Goal: Information Seeking & Learning: Learn about a topic

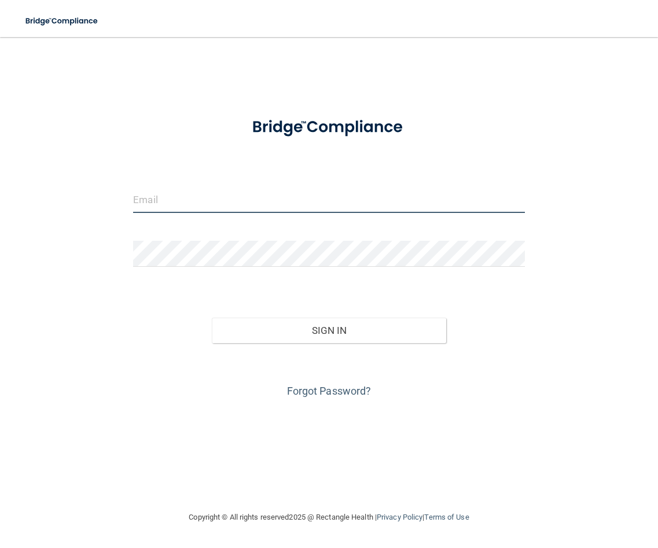
click at [171, 199] on input "email" at bounding box center [329, 200] width 392 height 26
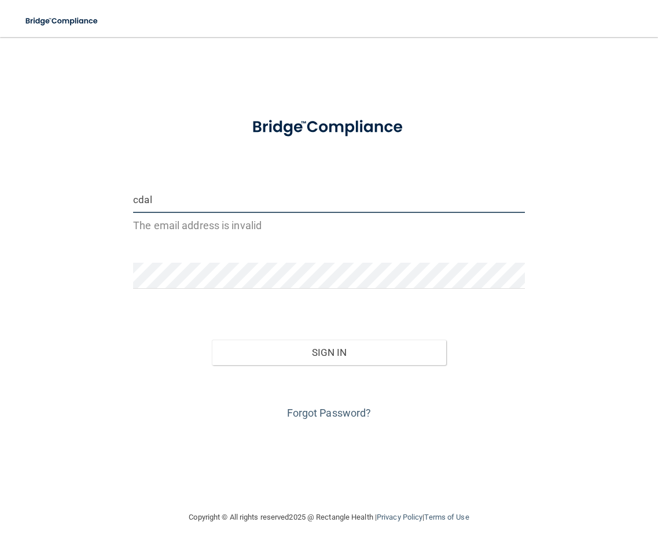
type input "[EMAIL_ADDRESS][DOMAIN_NAME]"
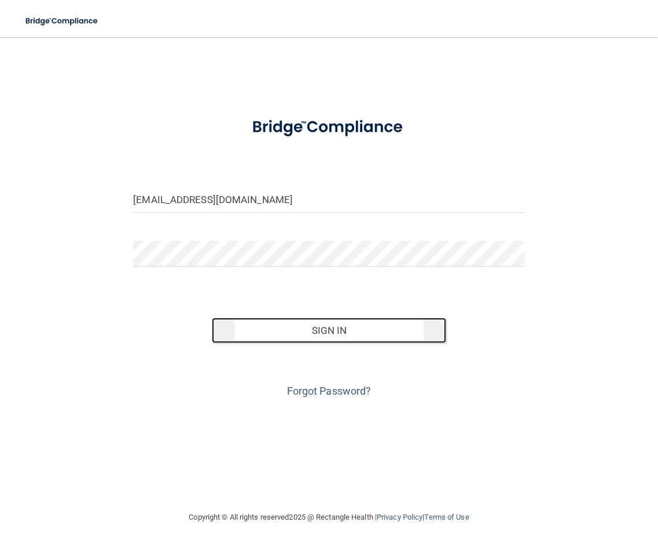
click at [334, 334] on button "Sign In" at bounding box center [329, 330] width 235 height 25
click at [327, 334] on button "Sign In" at bounding box center [329, 330] width 235 height 25
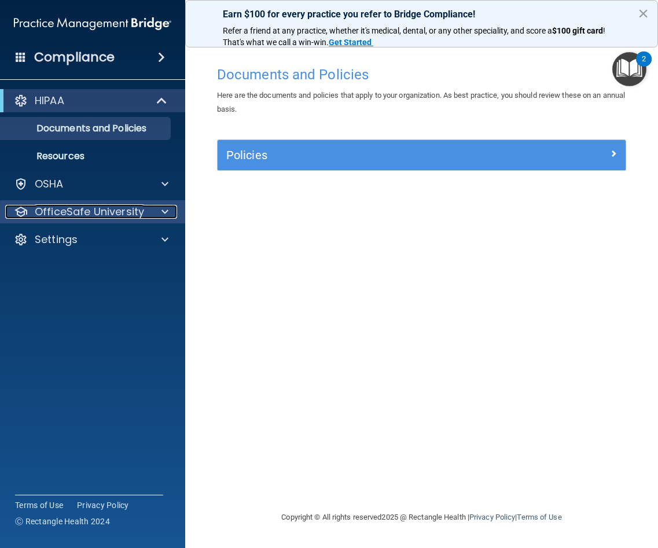
click at [167, 215] on span at bounding box center [165, 212] width 7 height 14
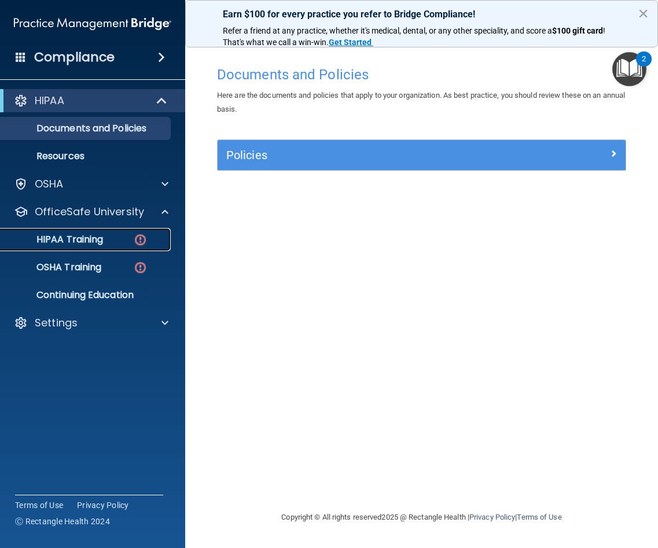
click at [87, 238] on p "HIPAA Training" at bounding box center [56, 240] width 96 height 12
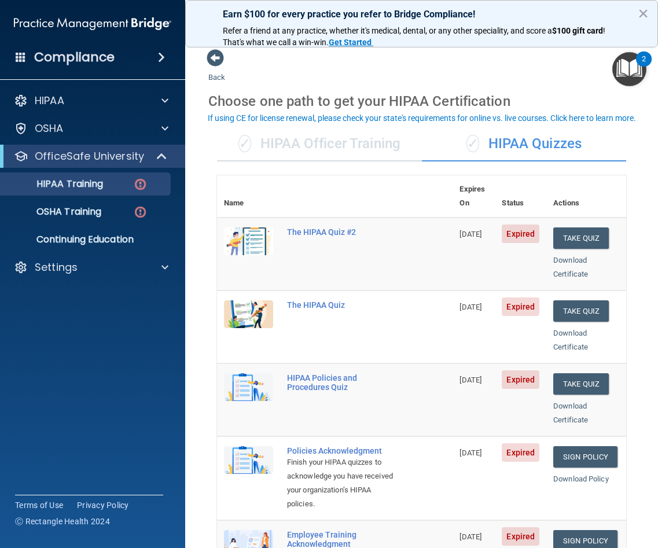
click at [254, 228] on img at bounding box center [248, 242] width 49 height 28
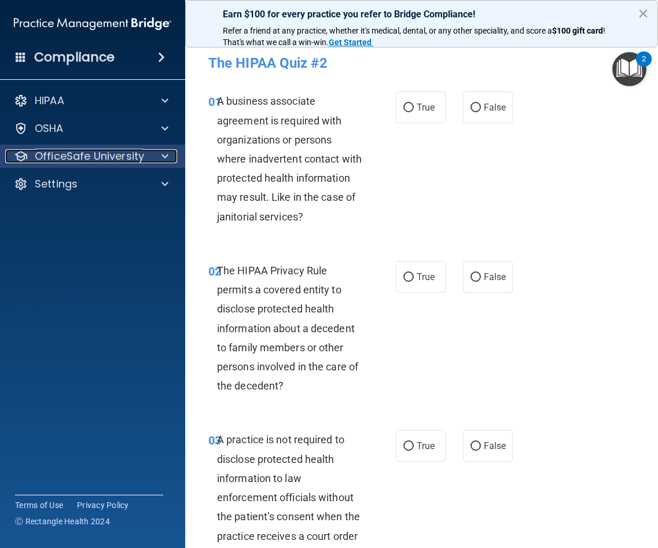
click at [159, 153] on div at bounding box center [163, 156] width 29 height 14
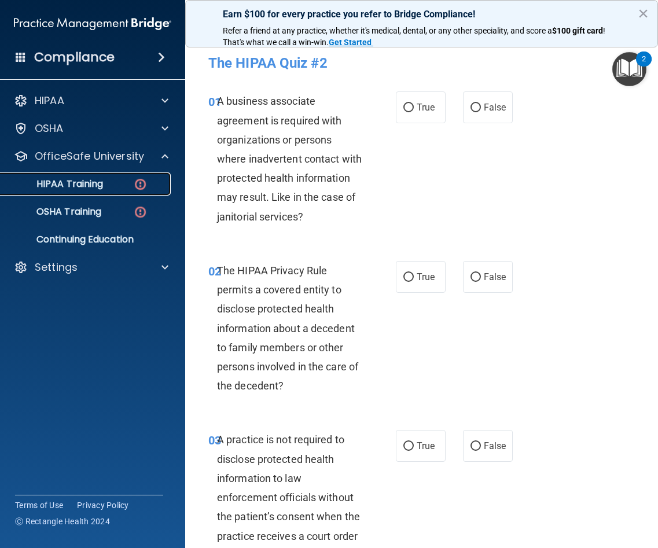
click at [97, 183] on p "HIPAA Training" at bounding box center [56, 184] width 96 height 12
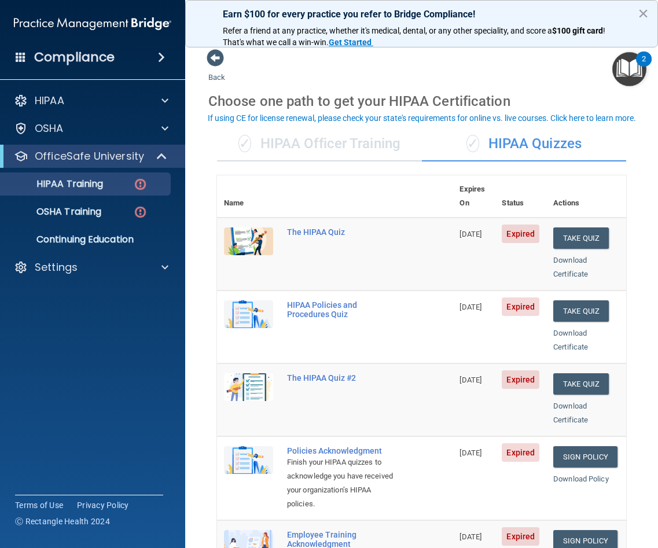
click at [240, 228] on img at bounding box center [248, 242] width 49 height 28
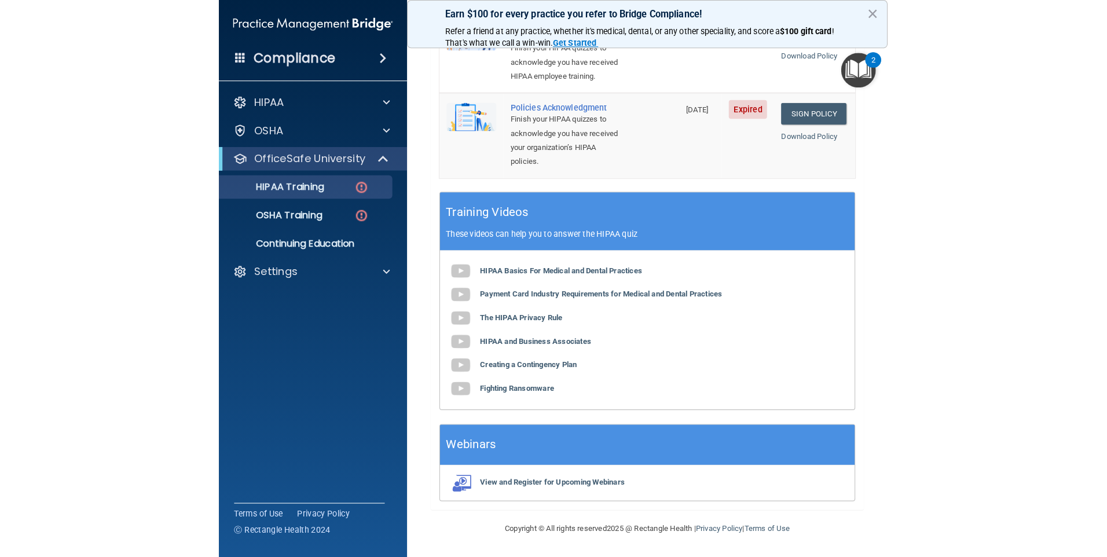
scroll to position [450, 0]
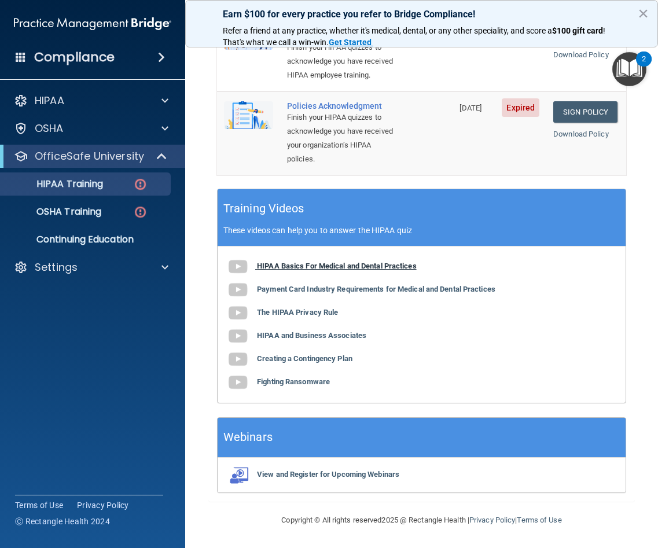
click at [285, 264] on b "HIPAA Basics For Medical and Dental Practices" at bounding box center [337, 266] width 160 height 9
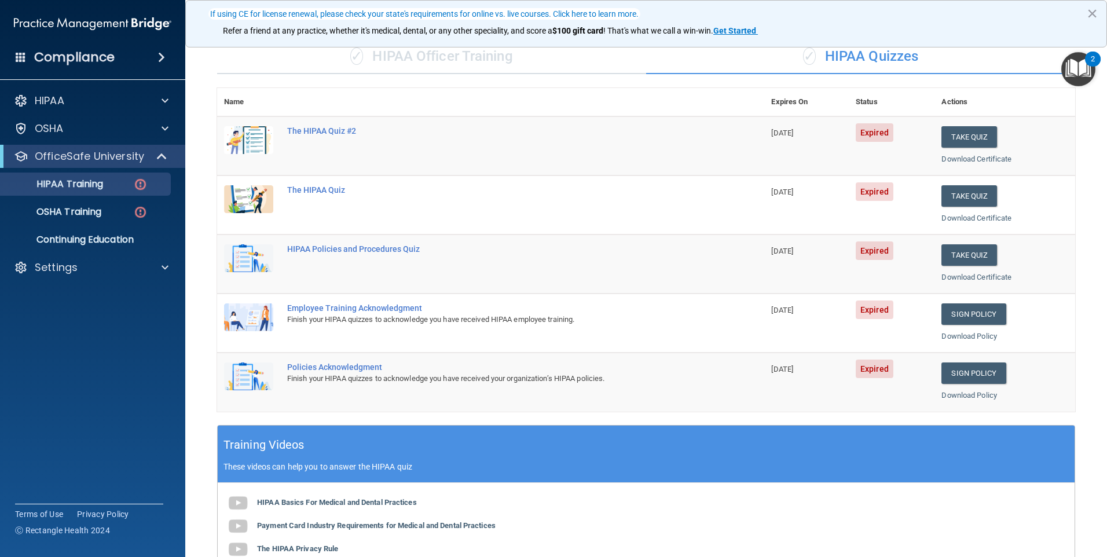
scroll to position [126, 0]
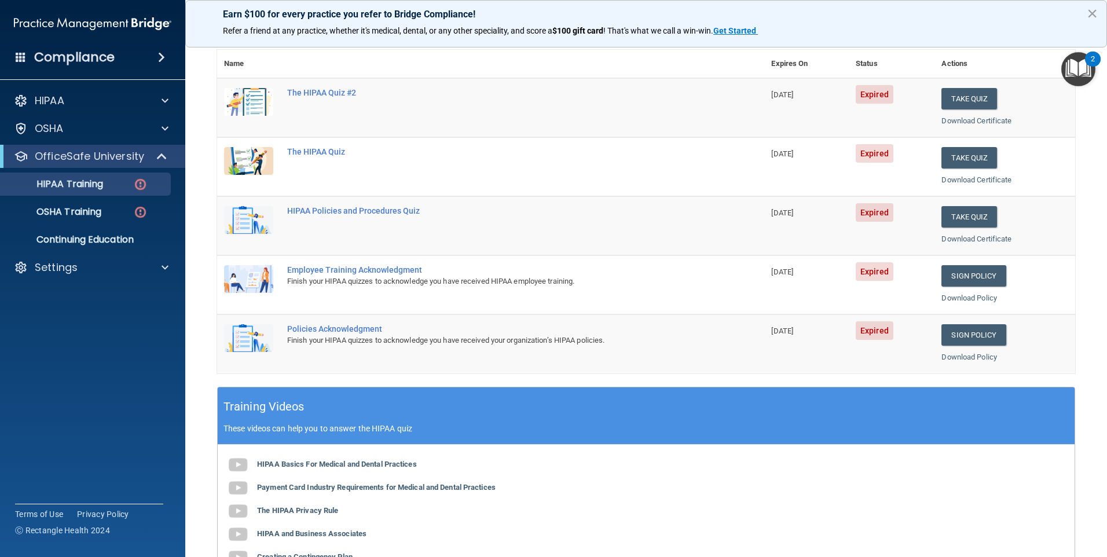
click at [244, 170] on img at bounding box center [248, 161] width 49 height 28
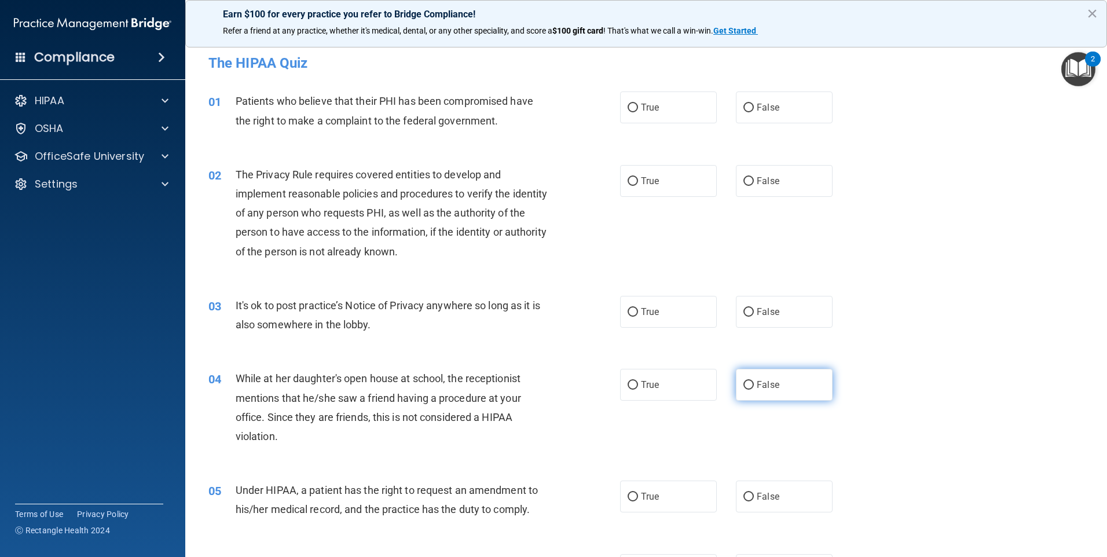
click at [658, 385] on span "False" at bounding box center [768, 384] width 23 height 11
click at [658, 385] on input "False" at bounding box center [749, 385] width 10 height 9
radio input "true"
click at [658, 105] on span "False" at bounding box center [768, 107] width 23 height 11
click at [658, 105] on input "False" at bounding box center [749, 108] width 10 height 9
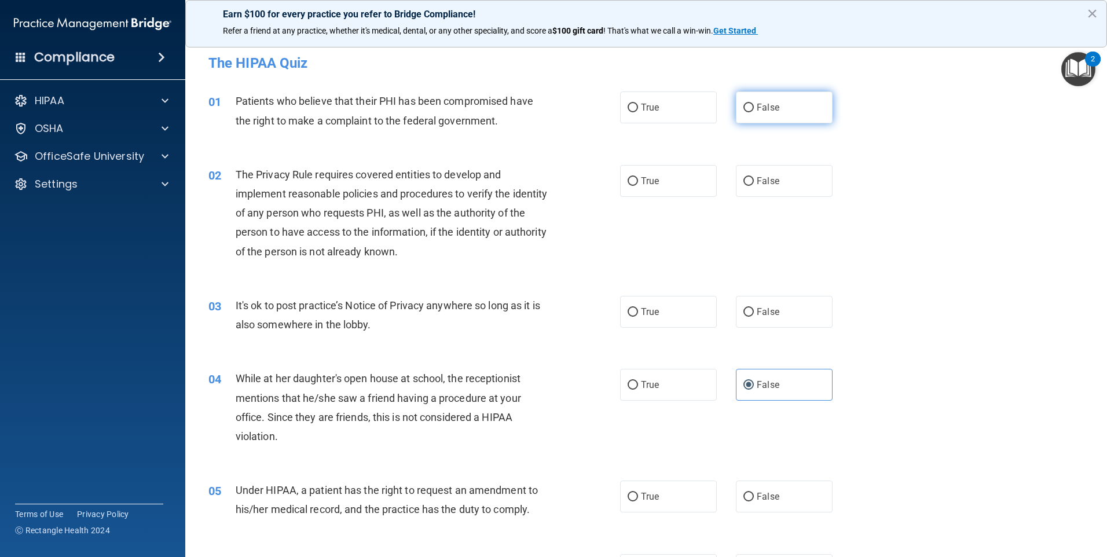
radio input "true"
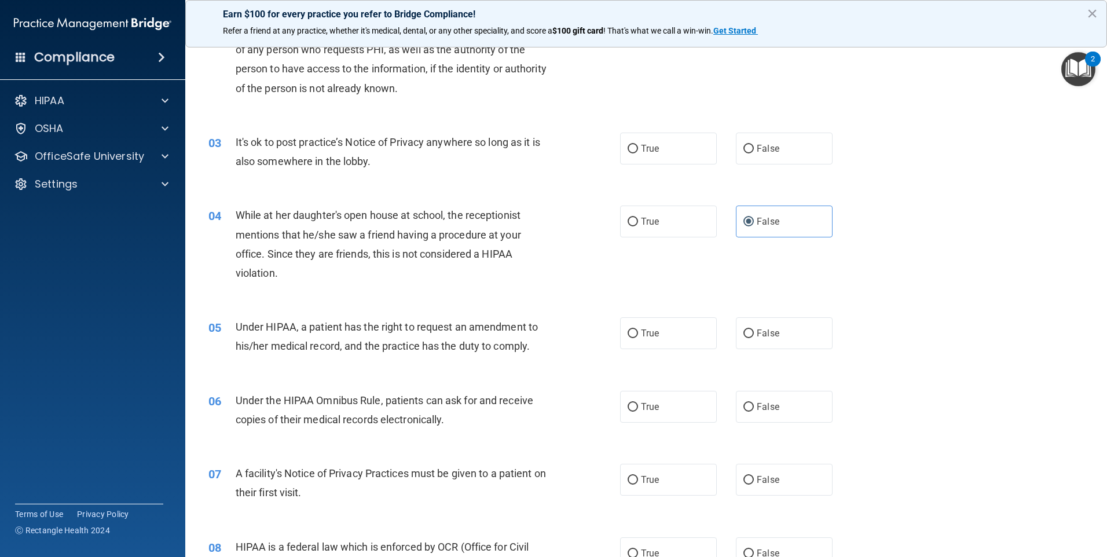
scroll to position [173, 0]
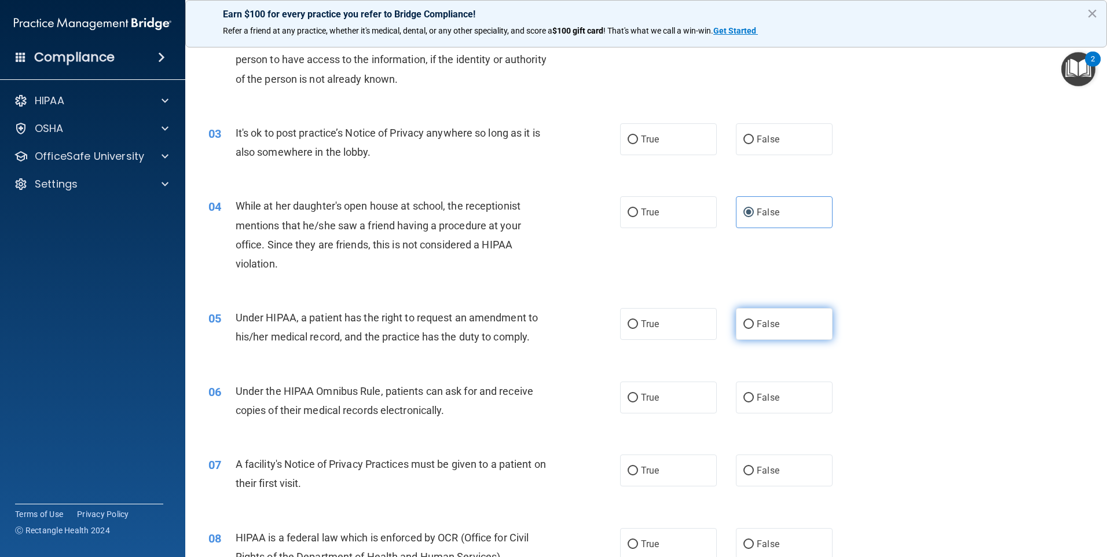
click at [658, 324] on input "False" at bounding box center [749, 324] width 10 height 9
radio input "true"
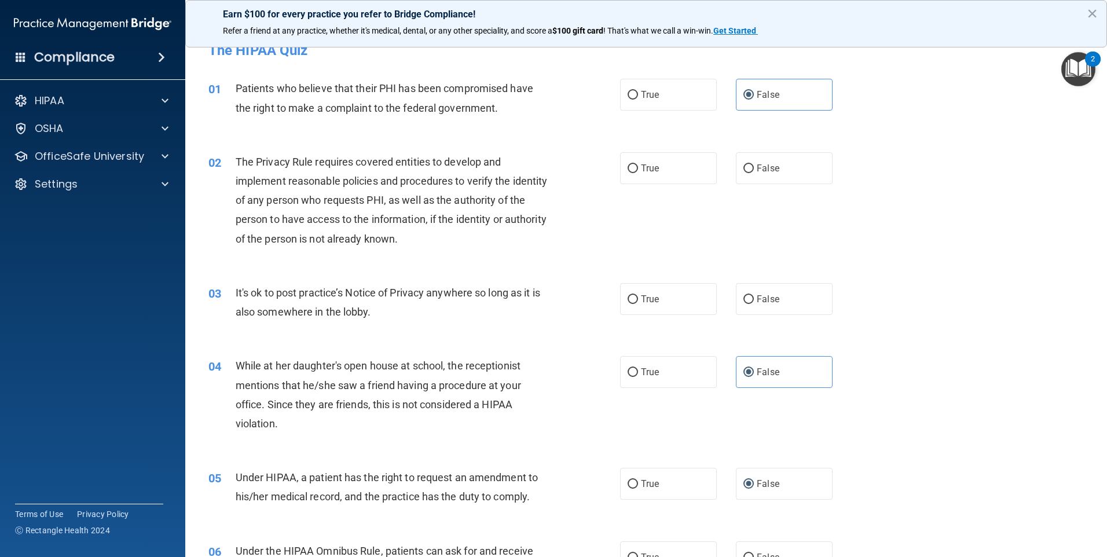
scroll to position [0, 0]
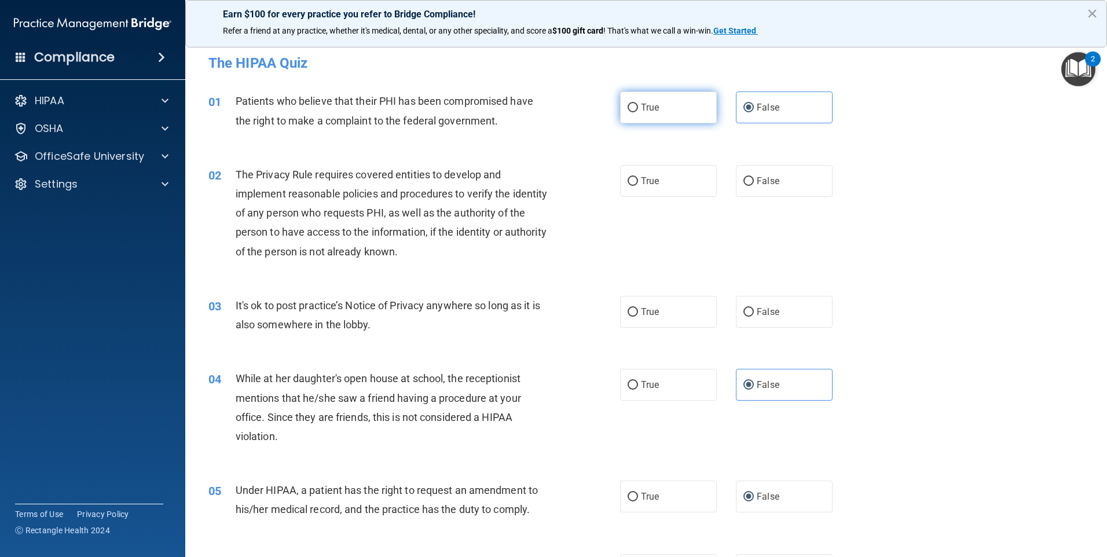
click at [642, 103] on span "True" at bounding box center [650, 107] width 18 height 11
click at [638, 104] on input "True" at bounding box center [633, 108] width 10 height 9
radio input "true"
radio input "false"
click at [630, 182] on input "True" at bounding box center [633, 181] width 10 height 9
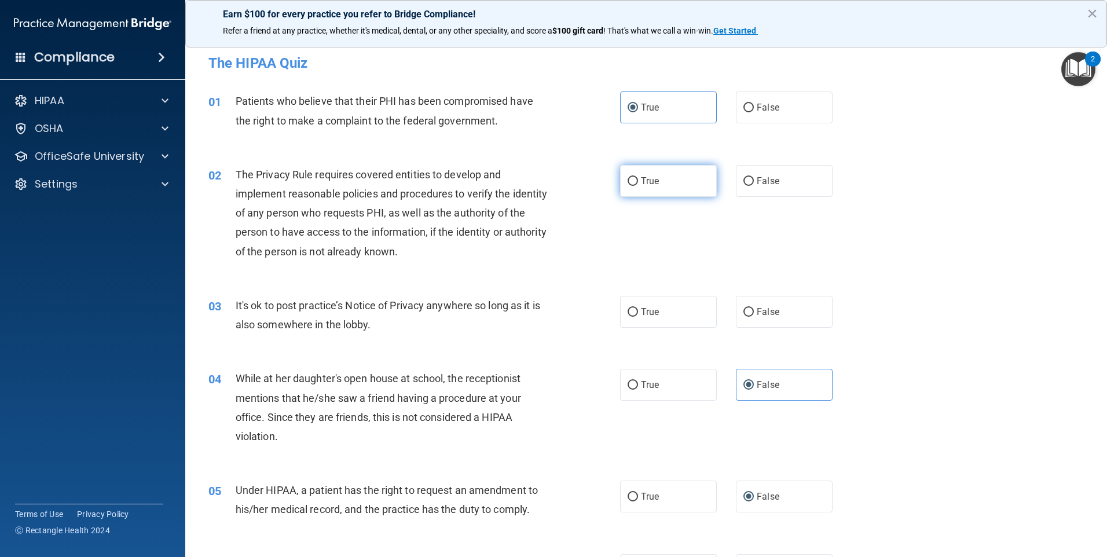
radio input "true"
click at [658, 316] on span "False" at bounding box center [768, 311] width 23 height 11
click at [658, 316] on input "False" at bounding box center [749, 312] width 10 height 9
radio input "true"
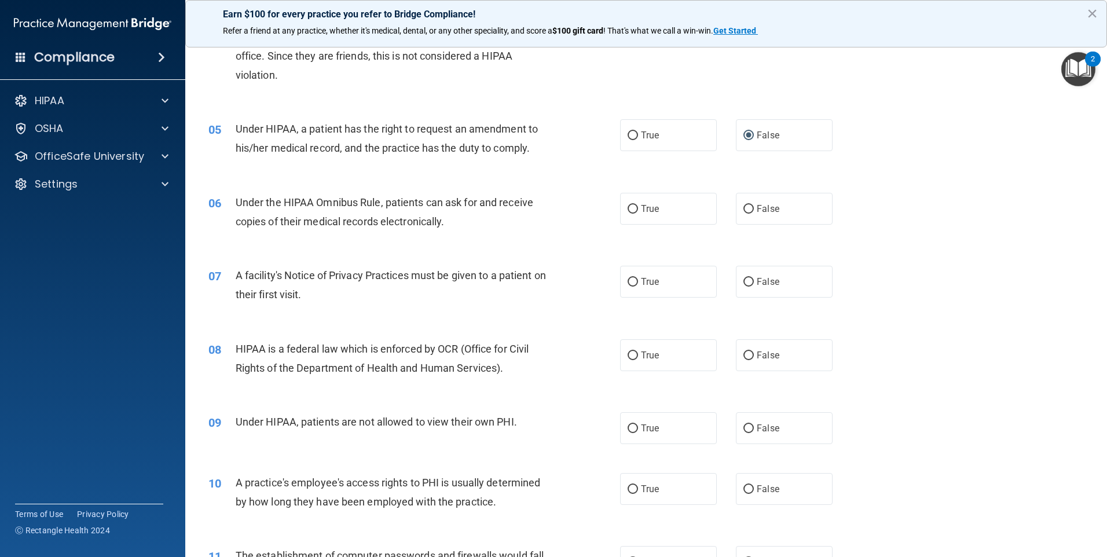
scroll to position [364, 0]
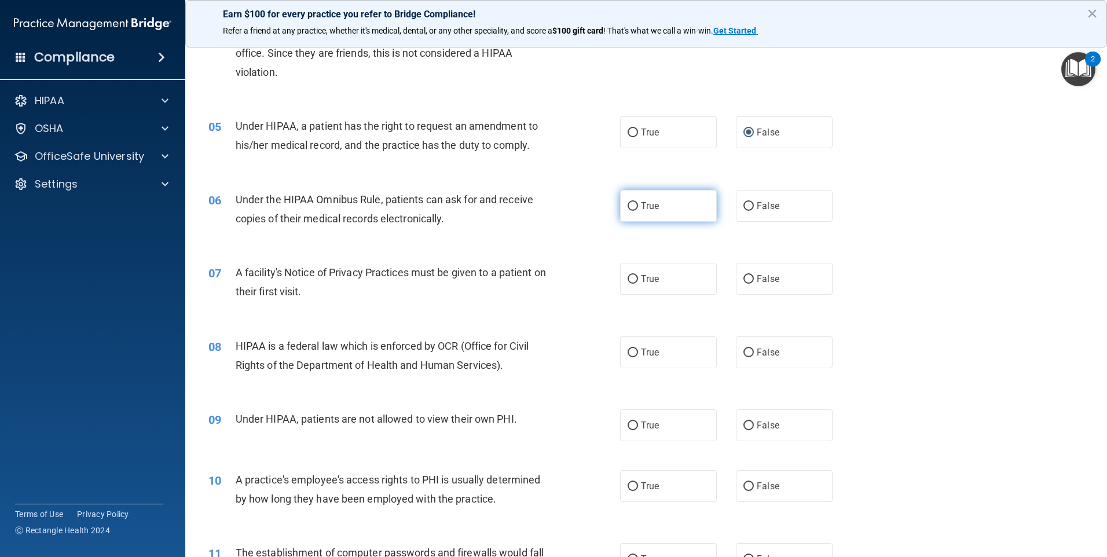
click at [641, 204] on span "True" at bounding box center [650, 205] width 18 height 11
click at [638, 204] on input "True" at bounding box center [633, 206] width 10 height 9
radio input "true"
click at [649, 273] on span "True" at bounding box center [650, 278] width 18 height 11
click at [638, 275] on input "True" at bounding box center [633, 279] width 10 height 9
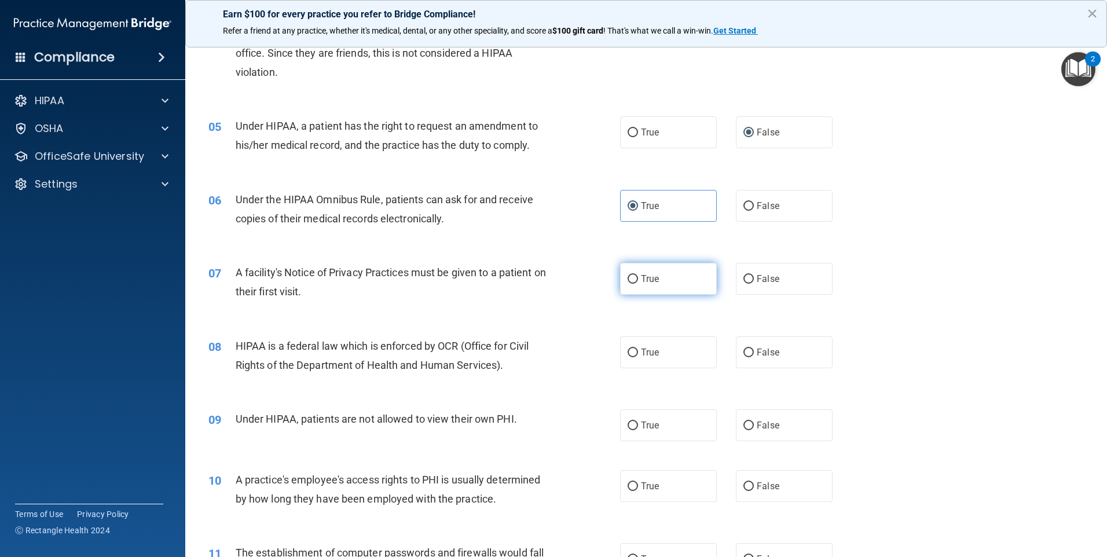
radio input "true"
click at [622, 360] on label "True" at bounding box center [668, 352] width 97 height 32
click at [628, 357] on input "True" at bounding box center [633, 353] width 10 height 9
radio input "true"
click at [658, 423] on label "False" at bounding box center [784, 425] width 97 height 32
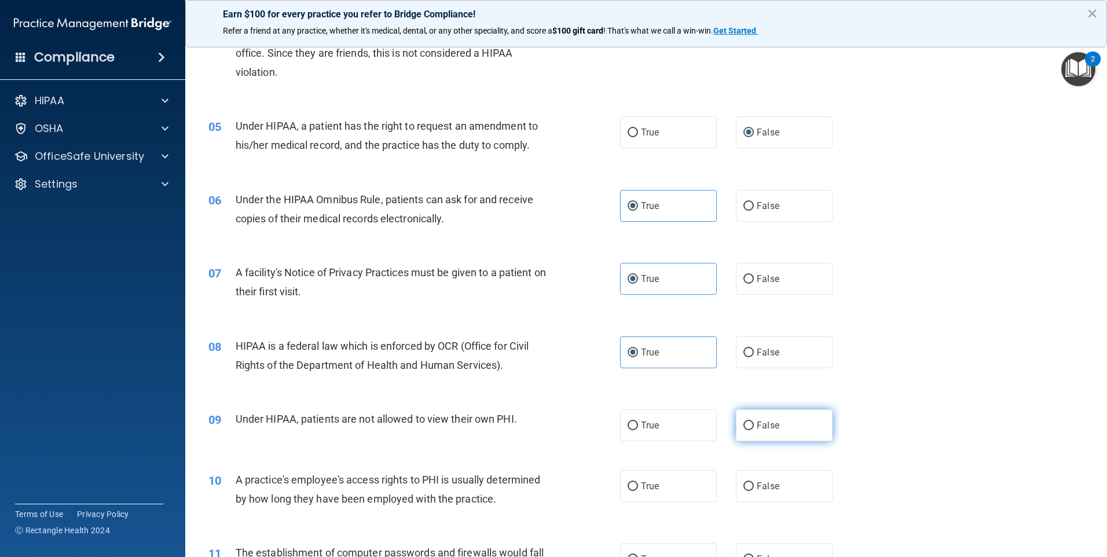
click at [658, 423] on input "False" at bounding box center [749, 426] width 10 height 9
radio input "true"
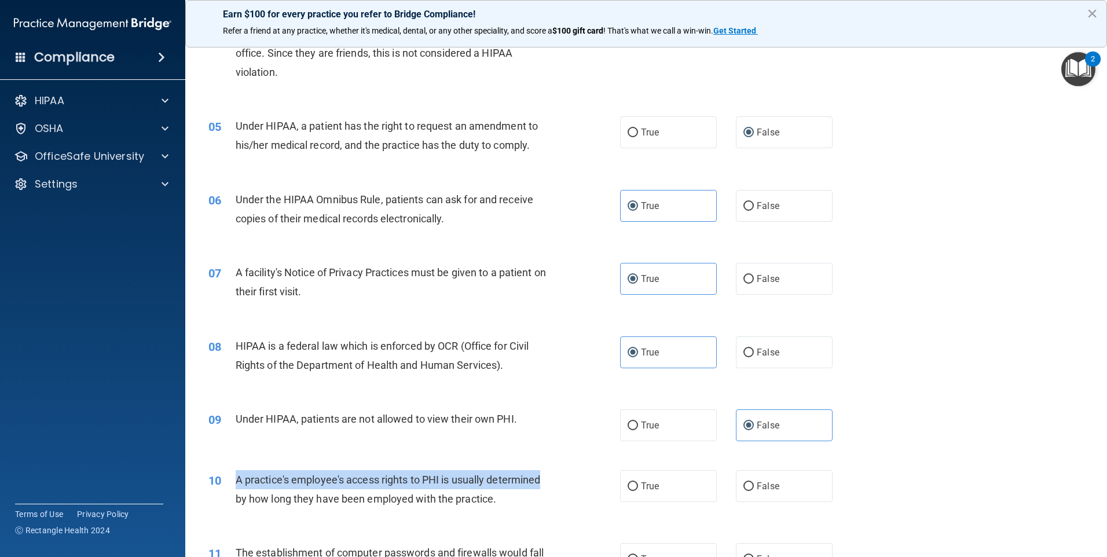
drag, startPoint x: 236, startPoint y: 477, endPoint x: 543, endPoint y: 485, distance: 306.4
click at [541, 485] on span "A practice's employee's access rights to PHI is usually determined by how long …" at bounding box center [388, 489] width 305 height 31
copy span "A practice's employee's access rights to PHI is usually determined"
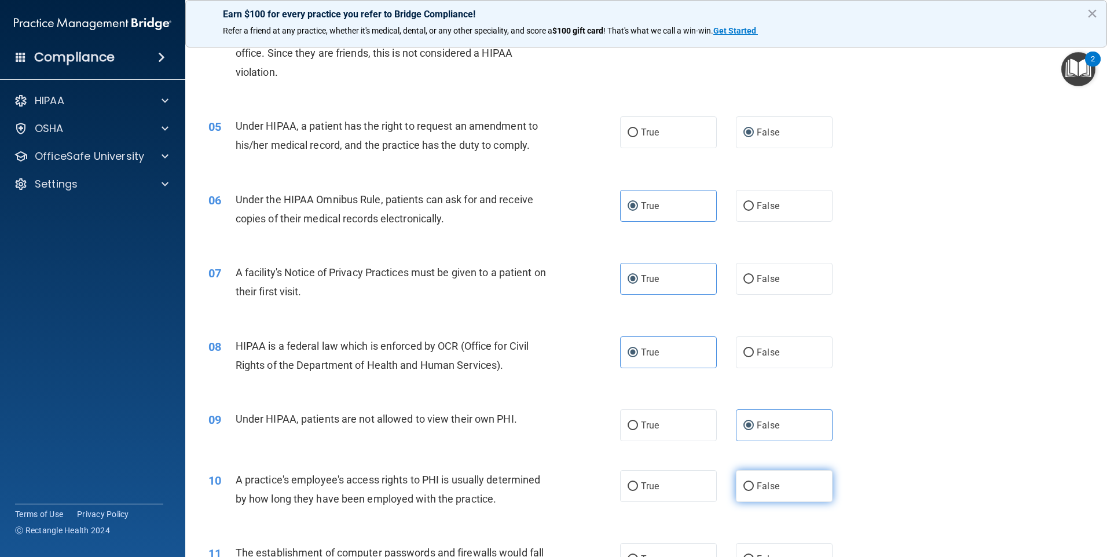
click at [658, 495] on label "False" at bounding box center [784, 486] width 97 height 32
click at [658, 491] on input "False" at bounding box center [749, 486] width 10 height 9
radio input "true"
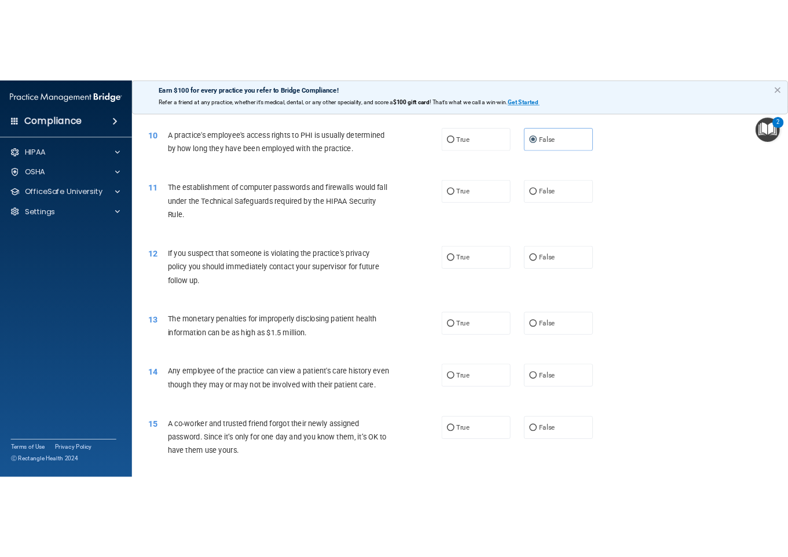
scroll to position [780, 0]
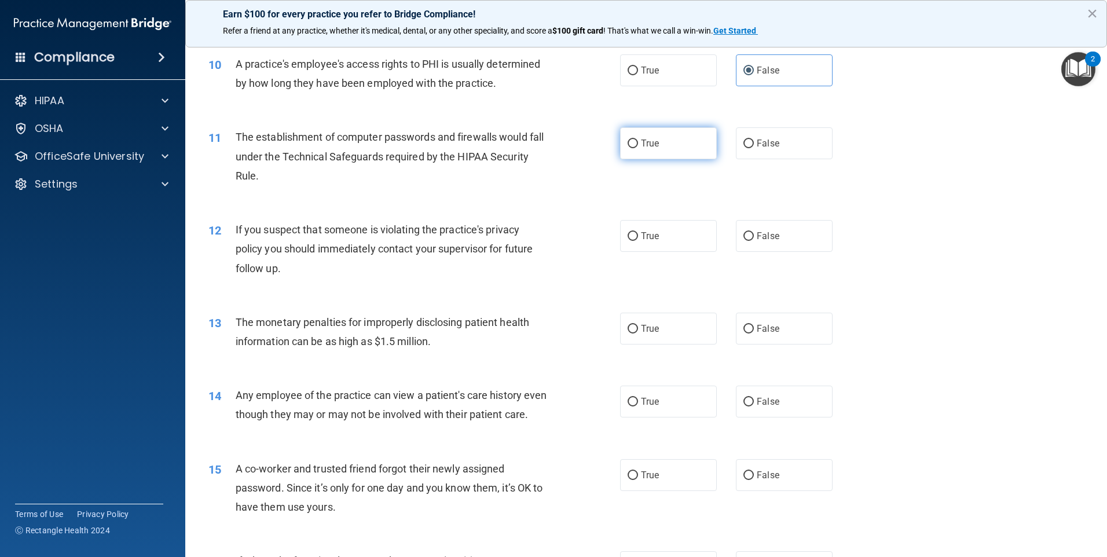
click at [658, 141] on label "True" at bounding box center [668, 143] width 97 height 32
click at [638, 141] on input "True" at bounding box center [633, 144] width 10 height 9
radio input "true"
click at [651, 230] on label "True" at bounding box center [668, 236] width 97 height 32
click at [638, 232] on input "True" at bounding box center [633, 236] width 10 height 9
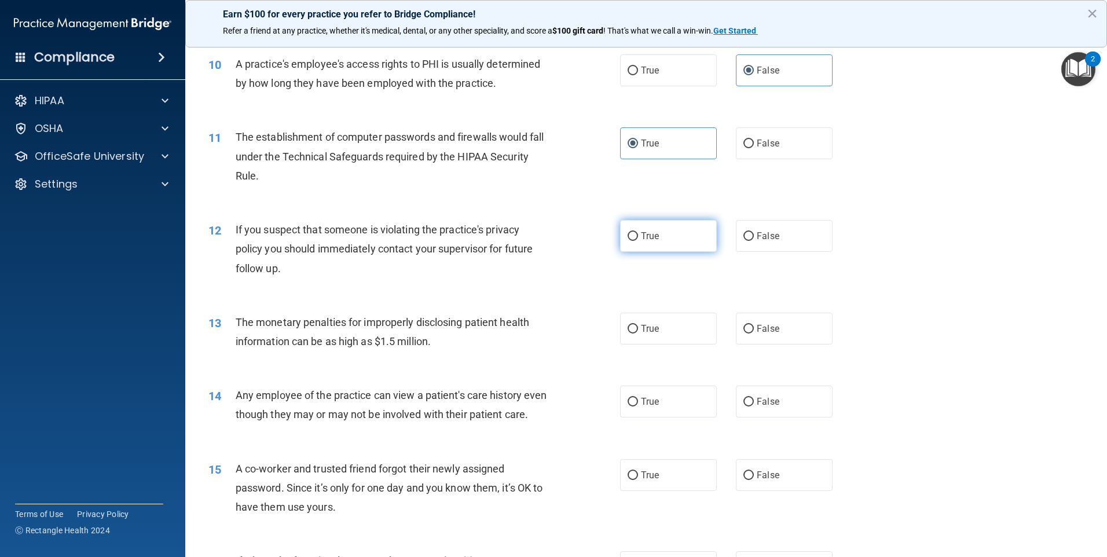
radio input "true"
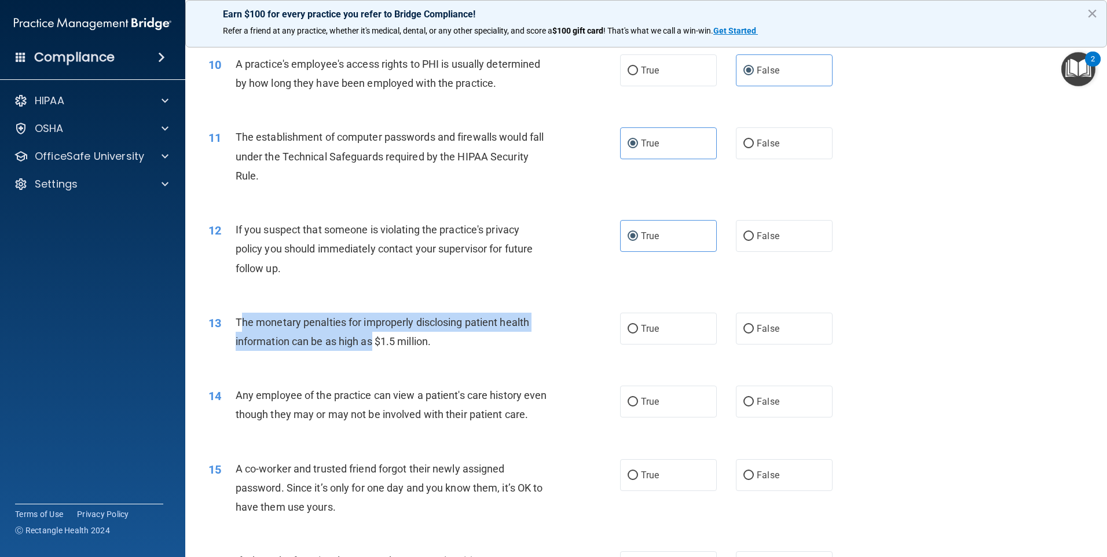
drag, startPoint x: 239, startPoint y: 320, endPoint x: 372, endPoint y: 341, distance: 134.3
click at [372, 341] on span "The monetary penalties for improperly disclosing patient health information can…" at bounding box center [383, 331] width 294 height 31
copy span "he monetary penalties for improperly disclosing patient health information can …"
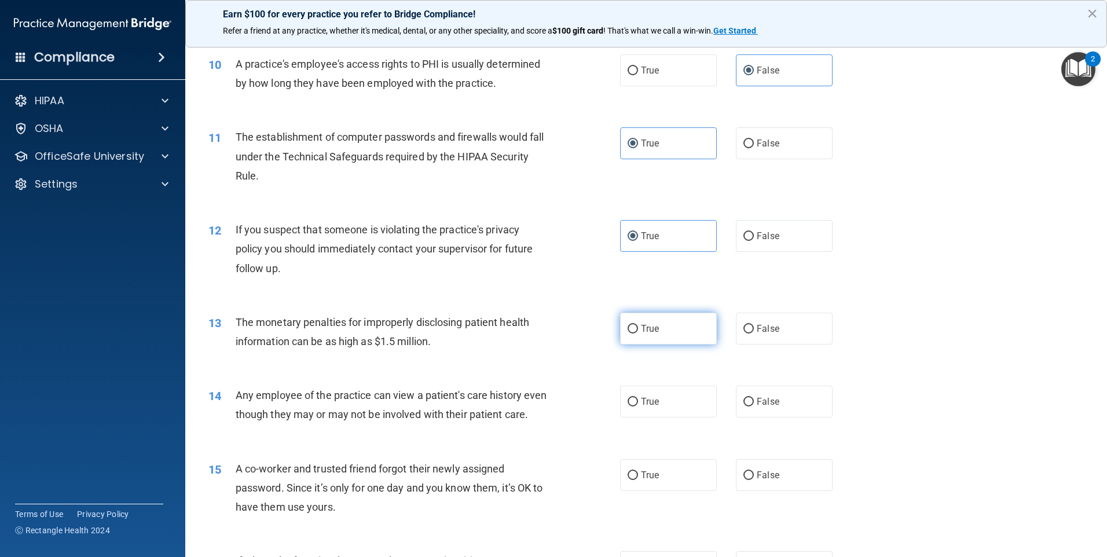
click at [642, 331] on span "True" at bounding box center [650, 328] width 18 height 11
click at [638, 331] on input "True" at bounding box center [633, 329] width 10 height 9
radio input "true"
click at [237, 392] on div "14 Any employee of the practice can view a patient's care history even though t…" at bounding box center [414, 408] width 447 height 44
click at [237, 396] on span "Any employee of the practice can view a patient's care history even though they…" at bounding box center [392, 404] width 312 height 31
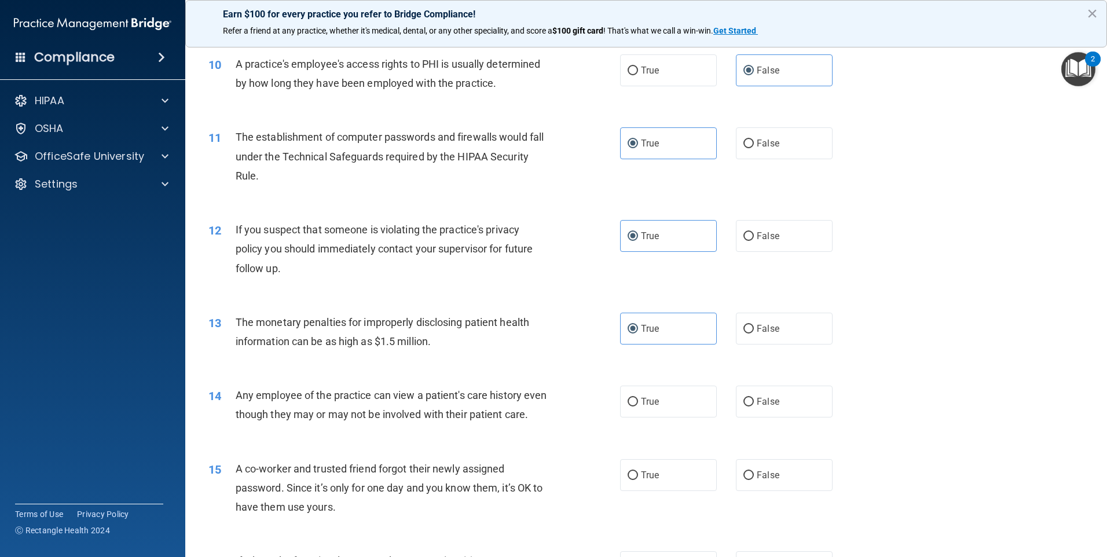
click at [236, 396] on div "14 Any employee of the practice can view a patient's care history even though t…" at bounding box center [414, 408] width 447 height 44
drag, startPoint x: 273, startPoint y: 396, endPoint x: 243, endPoint y: 395, distance: 30.1
click at [243, 395] on span "Any employee of the practice can view a patient's care history even though they…" at bounding box center [392, 404] width 312 height 31
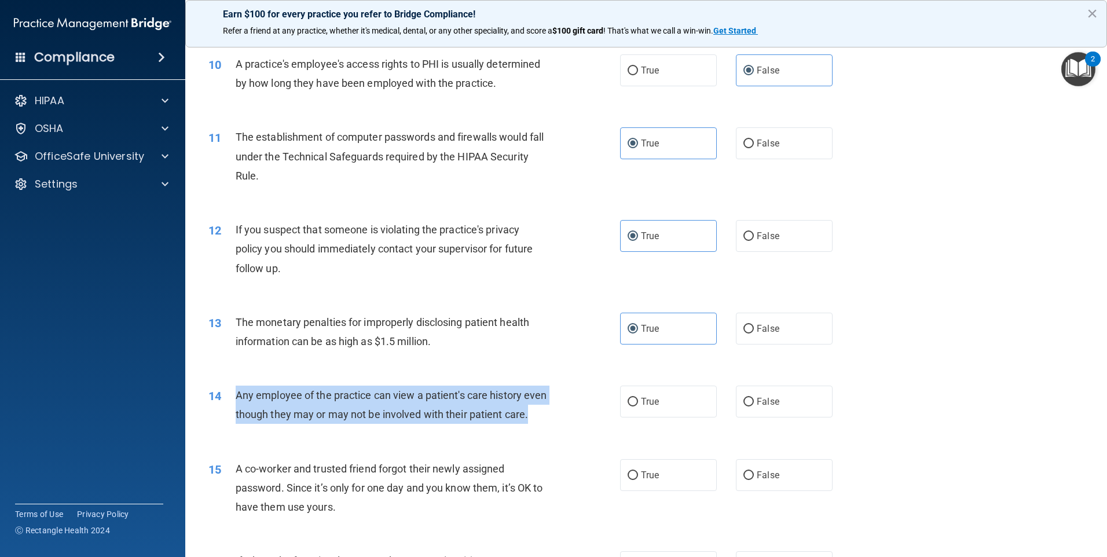
drag, startPoint x: 236, startPoint y: 396, endPoint x: 508, endPoint y: 427, distance: 273.3
click at [508, 424] on div "Any employee of the practice can view a patient's care history even though they…" at bounding box center [397, 405] width 322 height 38
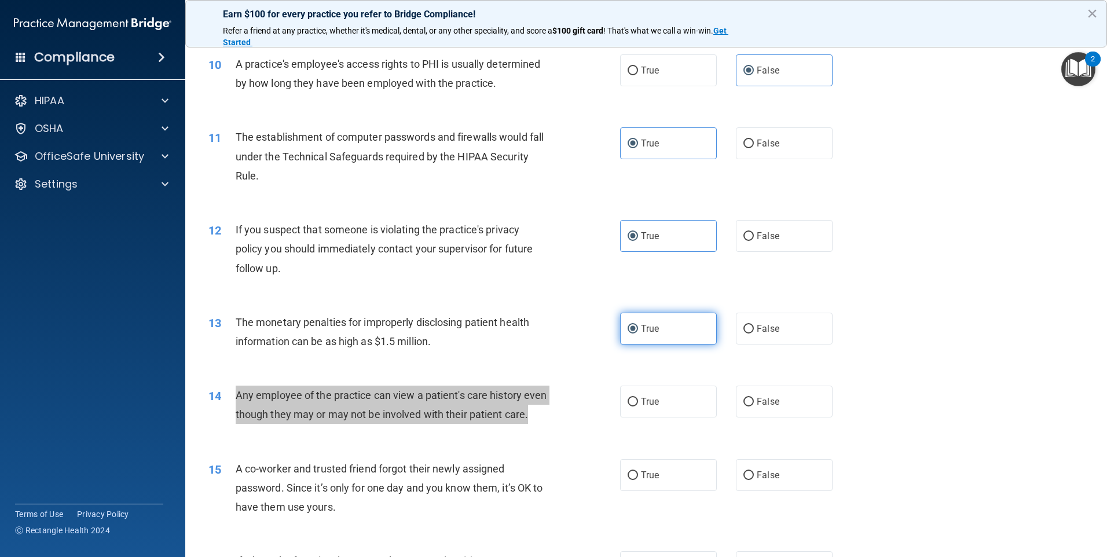
scroll to position [1030, 0]
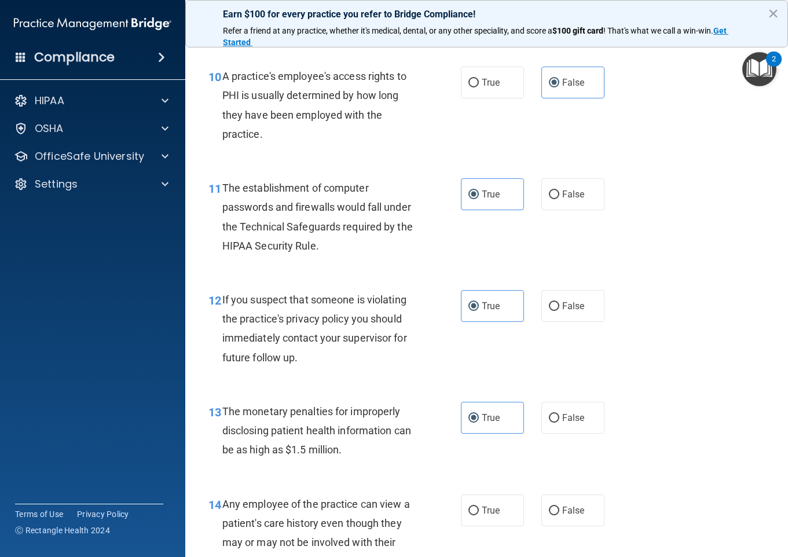
drag, startPoint x: 510, startPoint y: 412, endPoint x: 455, endPoint y: 380, distance: 63.1
click at [455, 380] on div "12 If you suspect that someone is violating the practice's privacy policy you s…" at bounding box center [487, 332] width 574 height 112
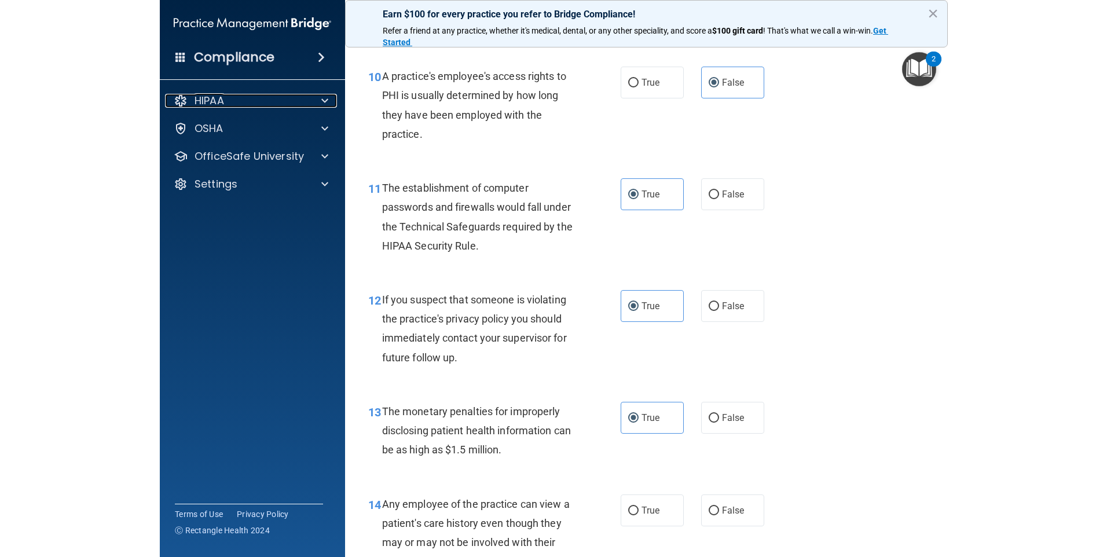
scroll to position [780, 0]
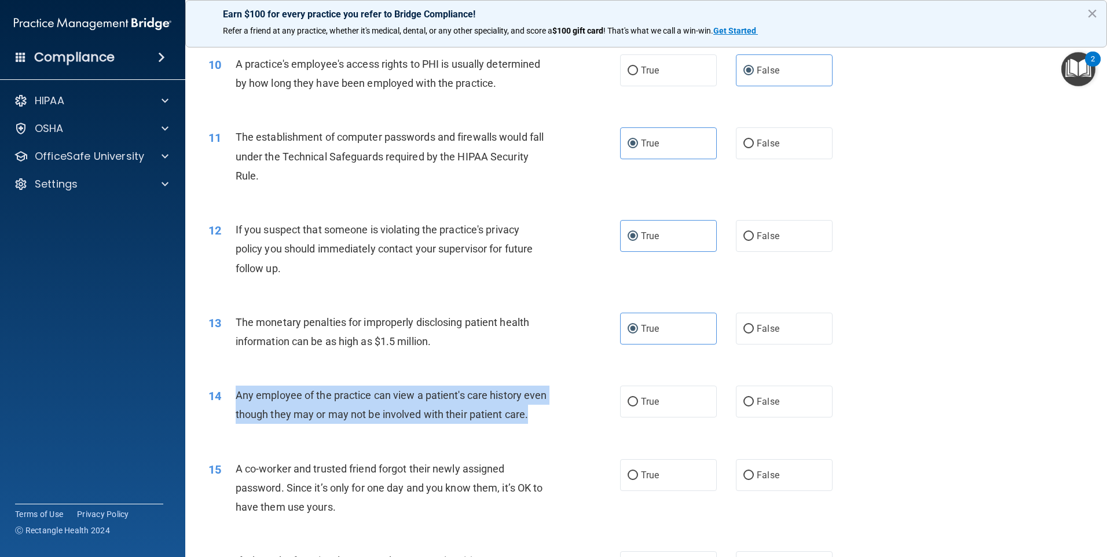
drag, startPoint x: 237, startPoint y: 393, endPoint x: 473, endPoint y: 430, distance: 238.5
click at [473, 424] on div "Any employee of the practice can view a patient's care history even though they…" at bounding box center [397, 405] width 322 height 38
copy span "Any employee of the practice can view a patient's care history even though they…"
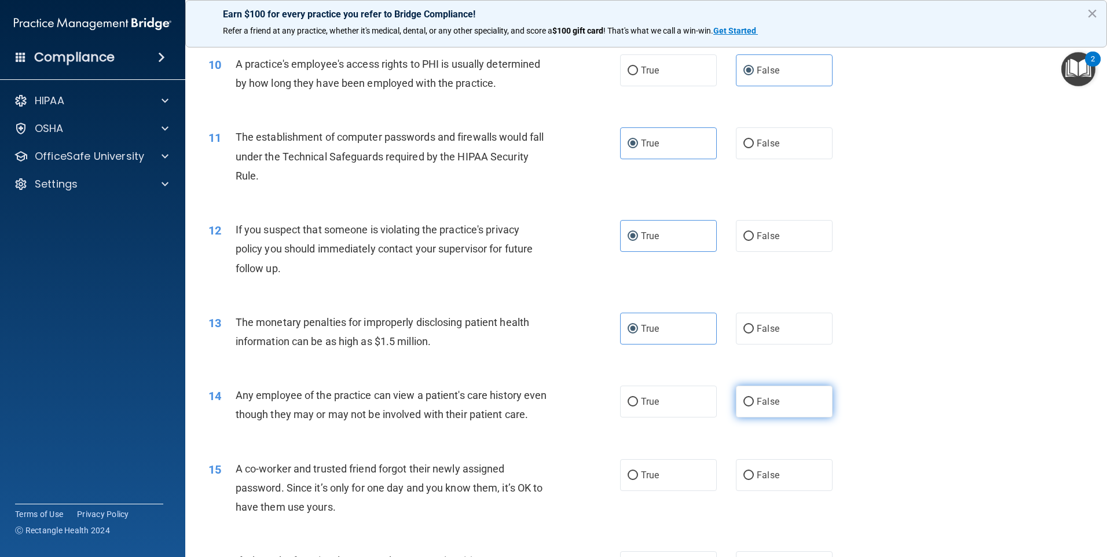
click at [658, 405] on span "False" at bounding box center [768, 401] width 23 height 11
click at [658, 405] on input "False" at bounding box center [749, 402] width 10 height 9
radio input "true"
click at [658, 481] on span "False" at bounding box center [768, 475] width 23 height 11
click at [658, 480] on input "False" at bounding box center [749, 475] width 10 height 9
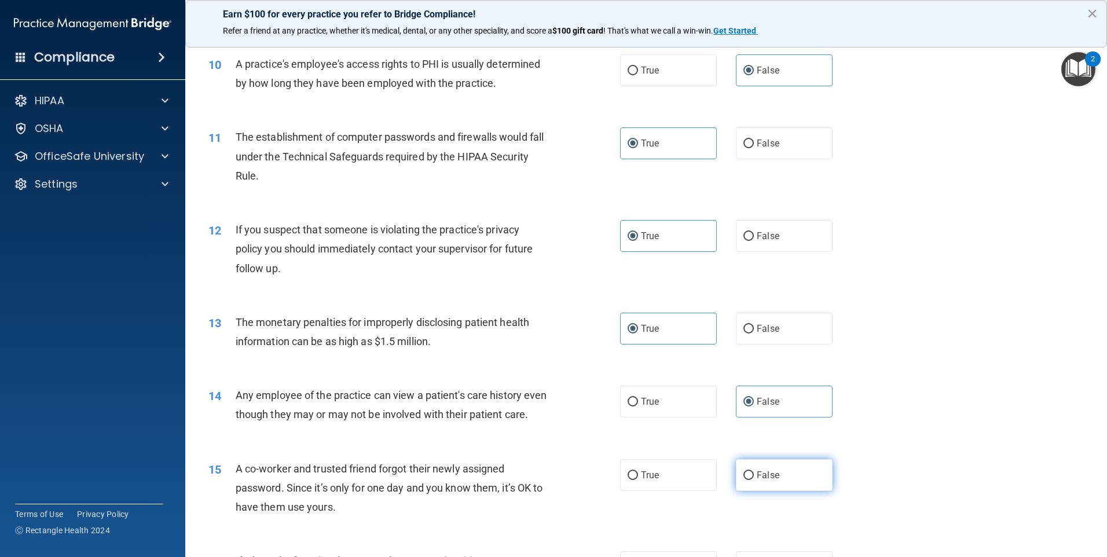
radio input "true"
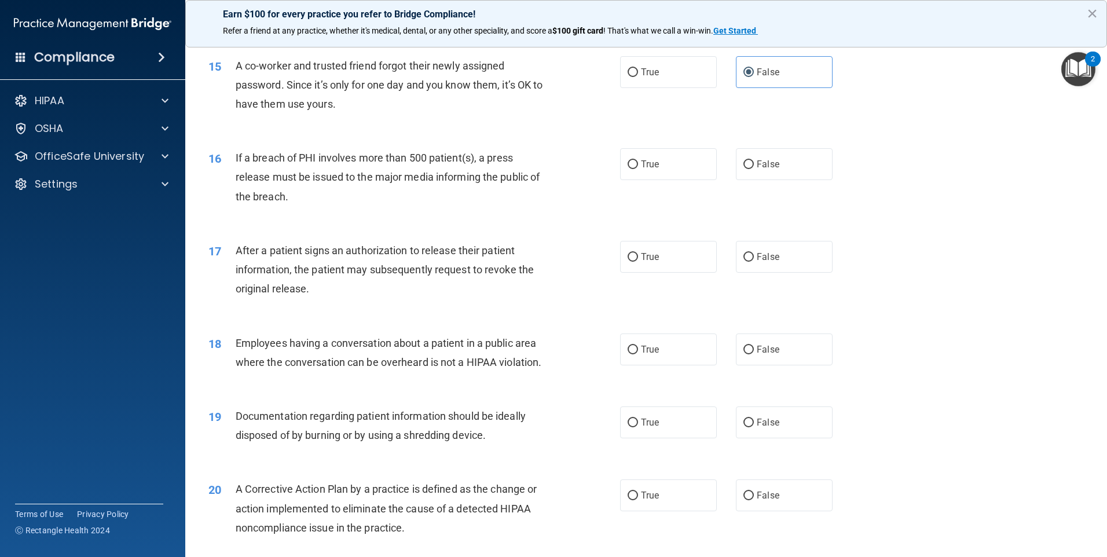
scroll to position [1190, 0]
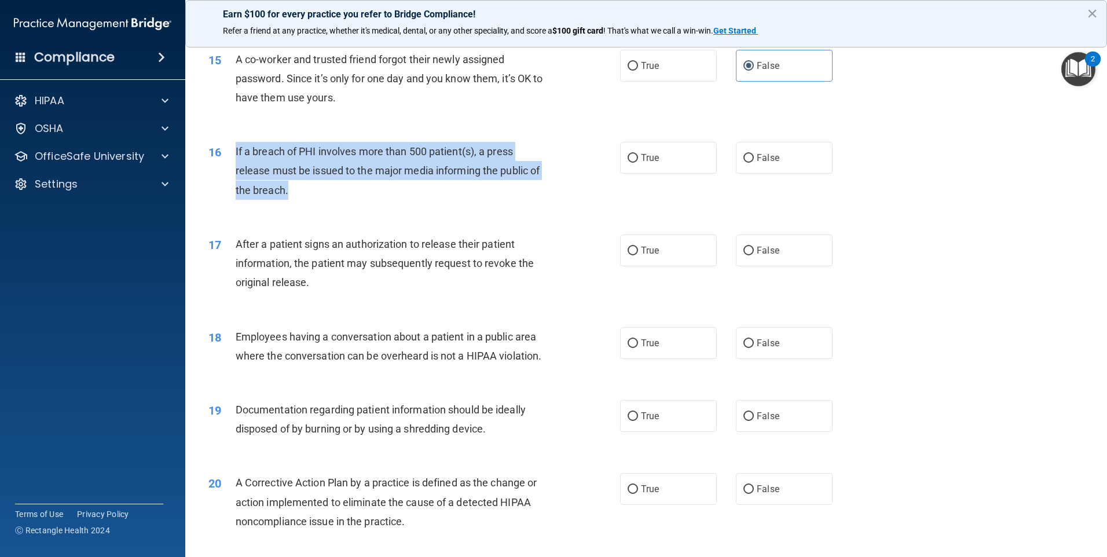
drag, startPoint x: 236, startPoint y: 166, endPoint x: 535, endPoint y: 208, distance: 301.8
click at [535, 200] on div "If a breach of PHI involves more than 500 patient(s), a press release must be i…" at bounding box center [397, 171] width 322 height 58
copy span "If a breach of PHI involves more than 500 patient(s), a press release must be i…"
click at [628, 163] on input "True" at bounding box center [633, 158] width 10 height 9
radio input "true"
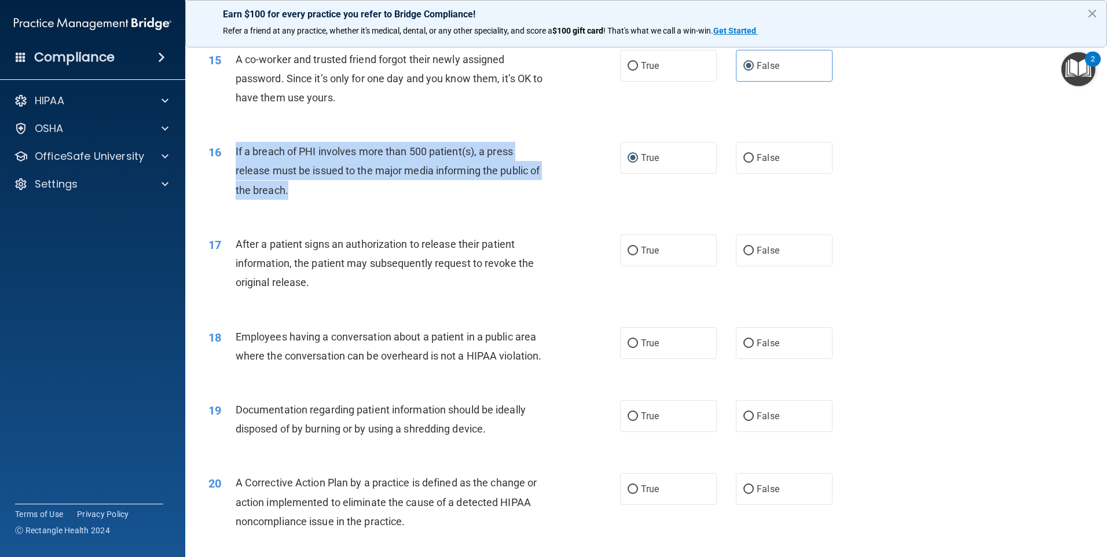
click at [467, 173] on span "If a breach of PHI involves more than 500 patient(s), a press release must be i…" at bounding box center [388, 170] width 305 height 50
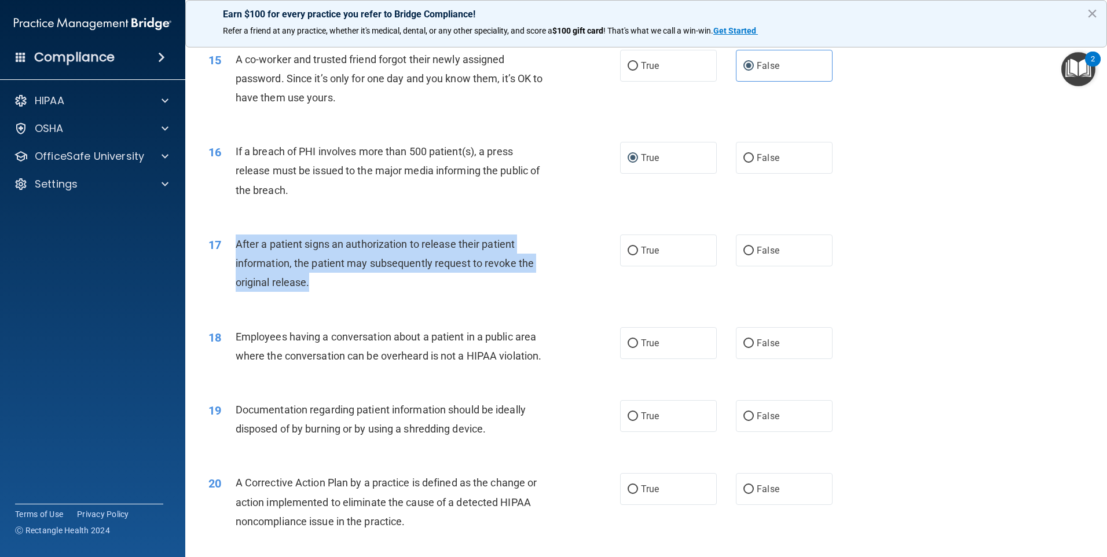
drag, startPoint x: 237, startPoint y: 262, endPoint x: 504, endPoint y: 297, distance: 268.7
click at [504, 292] on div "After a patient signs an authorization to release their patient information, th…" at bounding box center [397, 264] width 322 height 58
drag, startPoint x: 504, startPoint y: 297, endPoint x: 451, endPoint y: 281, distance: 55.7
copy span "After a patient signs an authorization to release their patient information, th…"
click at [634, 255] on input "True" at bounding box center [633, 251] width 10 height 9
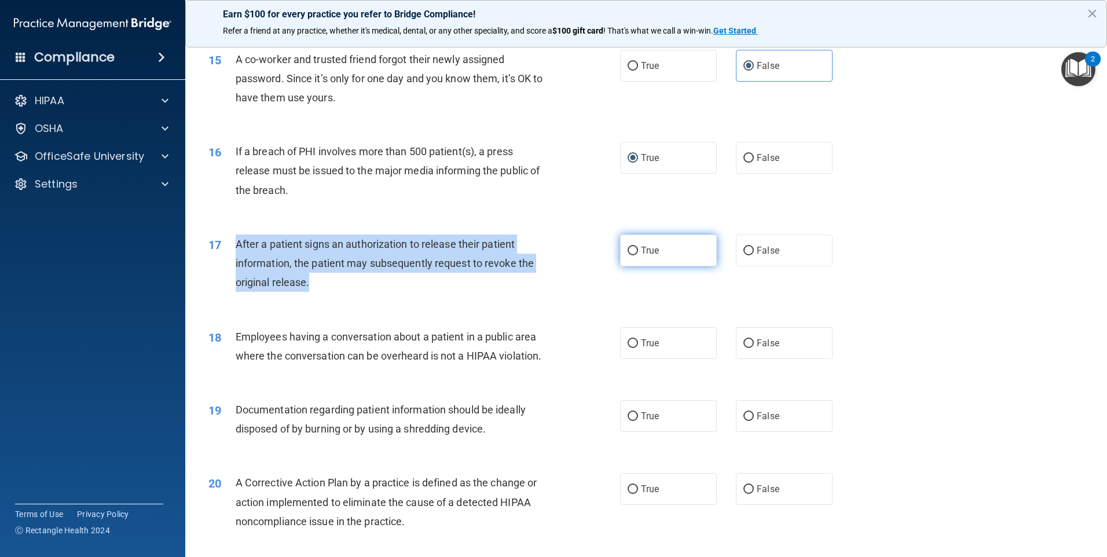
radio input "true"
click at [384, 271] on div "After a patient signs an authorization to release their patient information, th…" at bounding box center [397, 264] width 322 height 58
click at [259, 283] on span "After a patient signs an authorization to release their patient information, th…" at bounding box center [385, 263] width 298 height 50
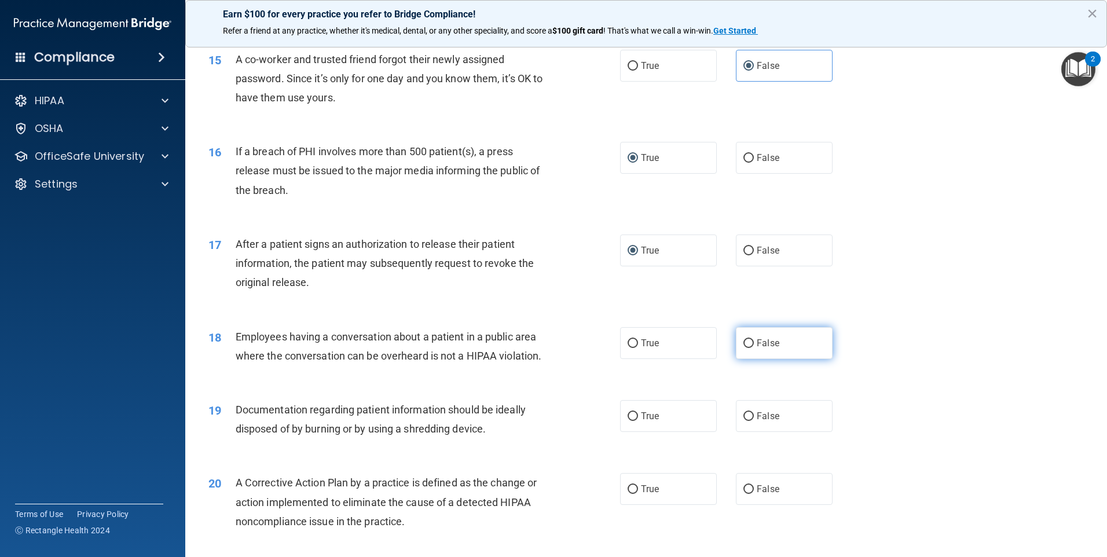
click at [658, 348] on input "False" at bounding box center [749, 343] width 10 height 9
radio input "true"
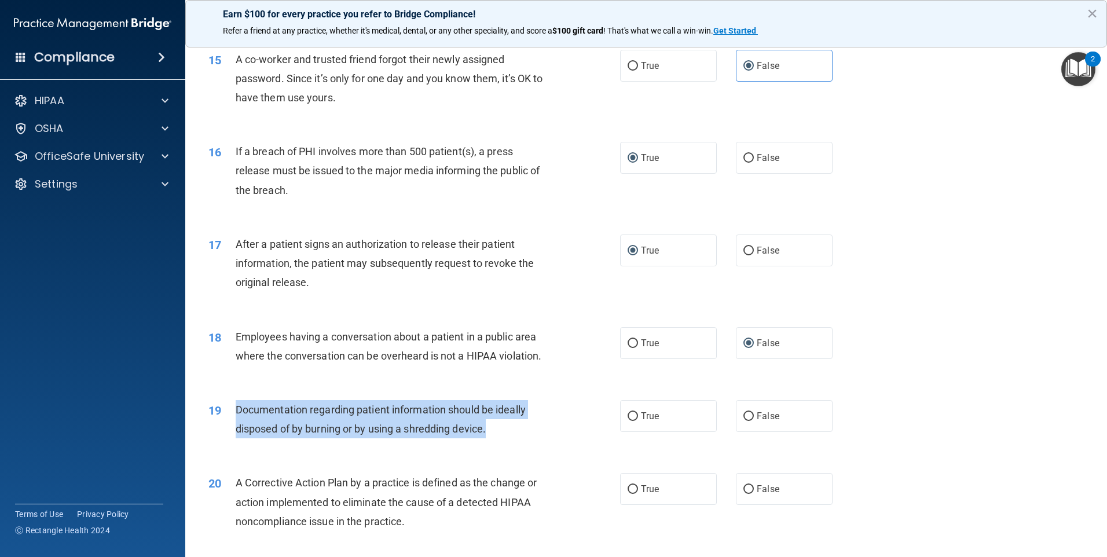
drag, startPoint x: 236, startPoint y: 429, endPoint x: 554, endPoint y: 451, distance: 318.7
click at [554, 438] on div "Documentation regarding patient information should be ideally disposed of by bu…" at bounding box center [397, 419] width 322 height 38
drag, startPoint x: 554, startPoint y: 451, endPoint x: 436, endPoint y: 438, distance: 118.3
copy span "Documentation regarding patient information should be ideally disposed of by bu…"
click at [628, 421] on input "True" at bounding box center [633, 416] width 10 height 9
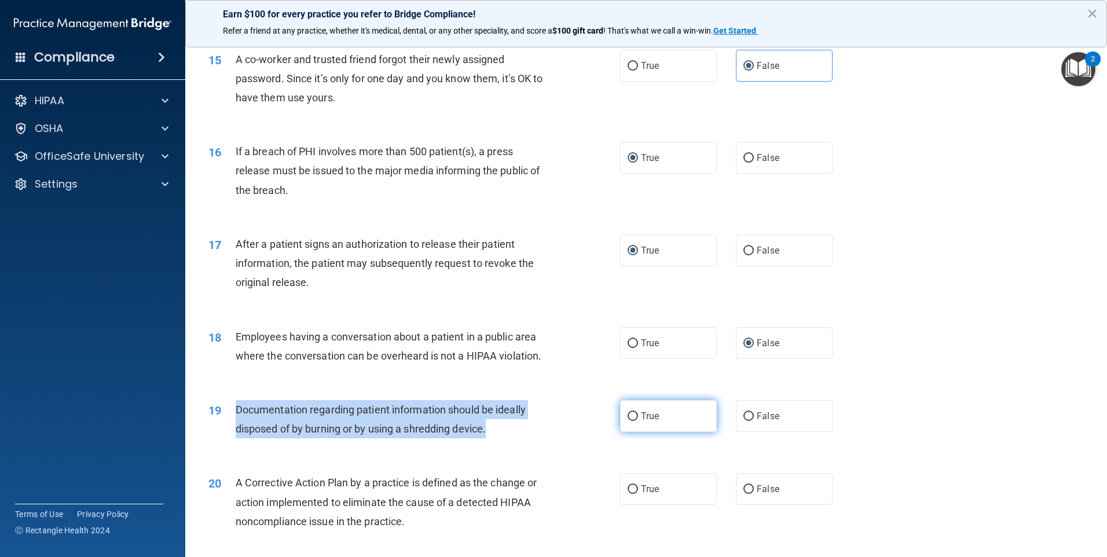
radio input "true"
click at [422, 435] on span "Documentation regarding patient information should be ideally disposed of by bu…" at bounding box center [381, 419] width 290 height 31
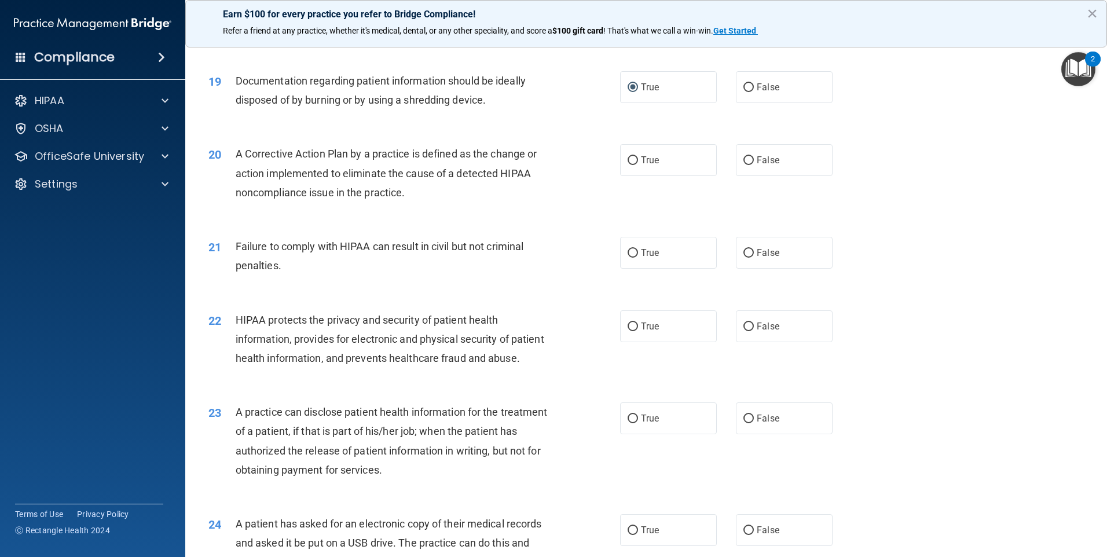
scroll to position [1522, 0]
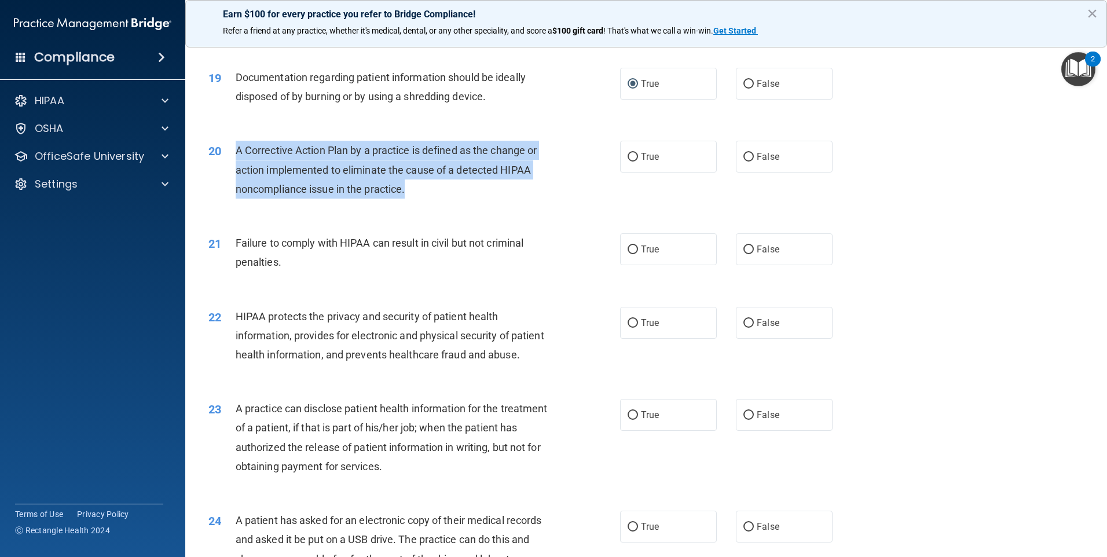
drag, startPoint x: 239, startPoint y: 168, endPoint x: 570, endPoint y: 206, distance: 334.0
click at [570, 204] on div "20 A Corrective Action Plan by a practice is defined as the change or action im…" at bounding box center [414, 173] width 447 height 64
drag, startPoint x: 570, startPoint y: 206, endPoint x: 429, endPoint y: 190, distance: 142.2
copy span "A Corrective Action Plan by a practice is defined as the change or action imple…"
click at [631, 162] on input "True" at bounding box center [633, 157] width 10 height 9
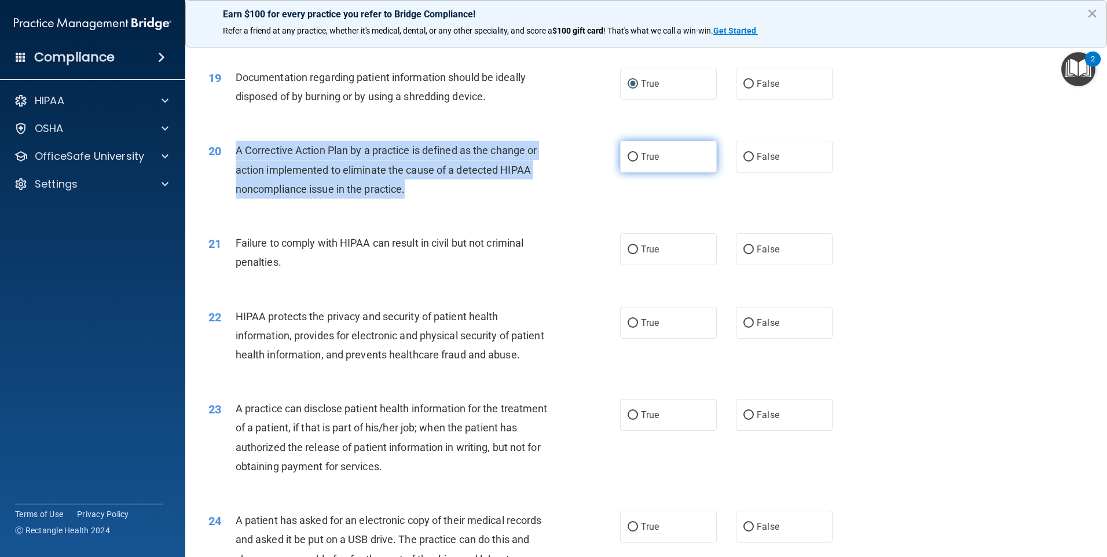
radio input "true"
click at [346, 184] on span "A Corrective Action Plan by a practice is defined as the change or action imple…" at bounding box center [387, 169] width 302 height 50
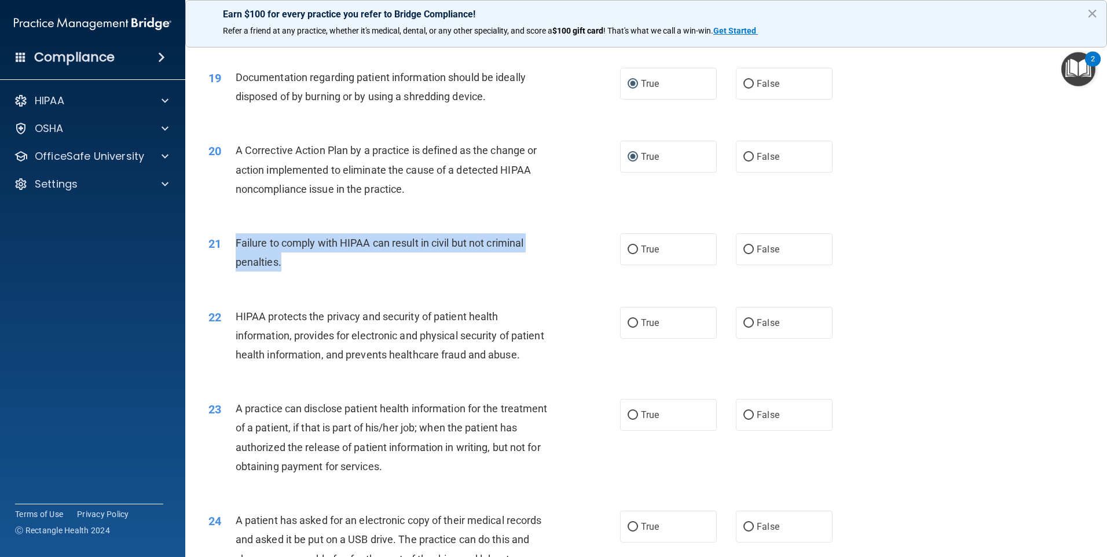
drag, startPoint x: 237, startPoint y: 261, endPoint x: 541, endPoint y: 286, distance: 305.1
click at [541, 272] on div "Failure to comply with HIPAA can result in civil but not criminal penalties." at bounding box center [397, 252] width 322 height 38
click at [441, 268] on span "Failure to comply with HIPAA can result in civil but not criminal penalties." at bounding box center [380, 252] width 288 height 31
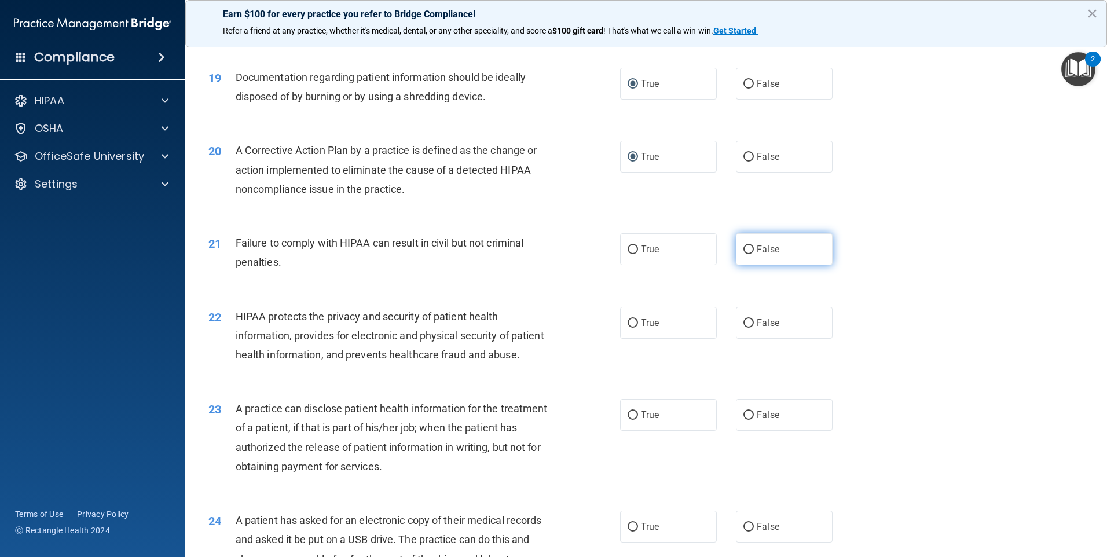
click at [658, 254] on input "False" at bounding box center [749, 250] width 10 height 9
radio input "true"
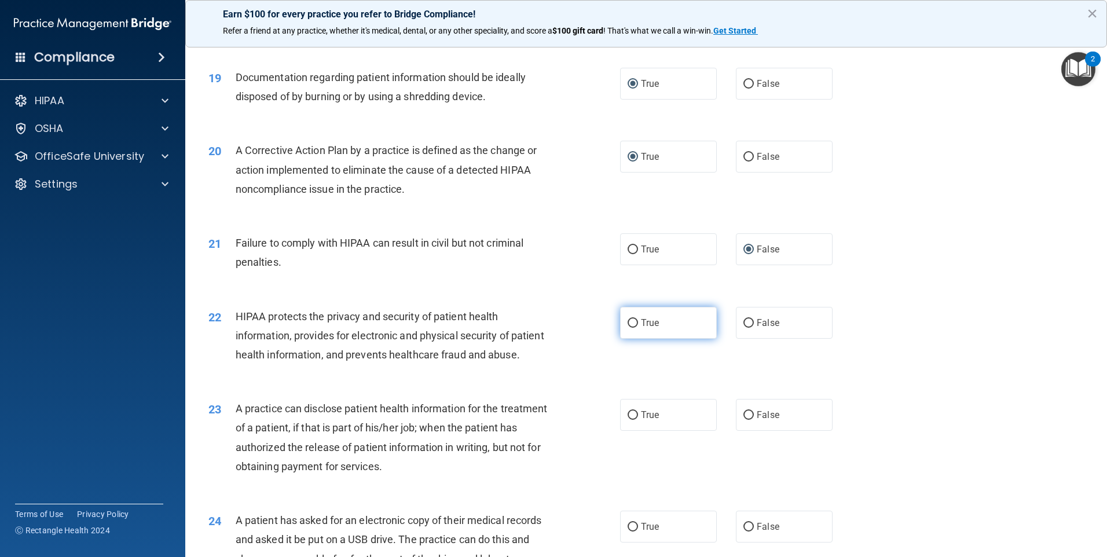
click at [643, 334] on label "True" at bounding box center [668, 323] width 97 height 32
click at [638, 328] on input "True" at bounding box center [633, 323] width 10 height 9
radio input "true"
click at [628, 420] on input "True" at bounding box center [633, 415] width 10 height 9
radio input "true"
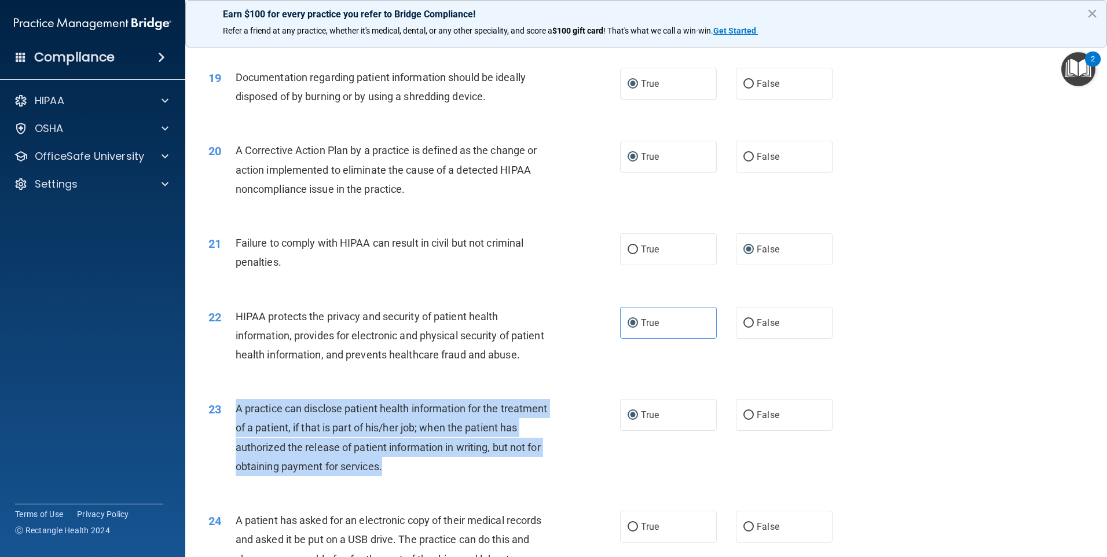
drag, startPoint x: 237, startPoint y: 446, endPoint x: 536, endPoint y: 509, distance: 306.0
click at [536, 476] on div "A practice can disclose patient health information for the treatment of a patie…" at bounding box center [397, 437] width 322 height 77
drag, startPoint x: 536, startPoint y: 509, endPoint x: 417, endPoint y: 475, distance: 123.9
copy span "A practice can disclose patient health information for the treatment of a patie…"
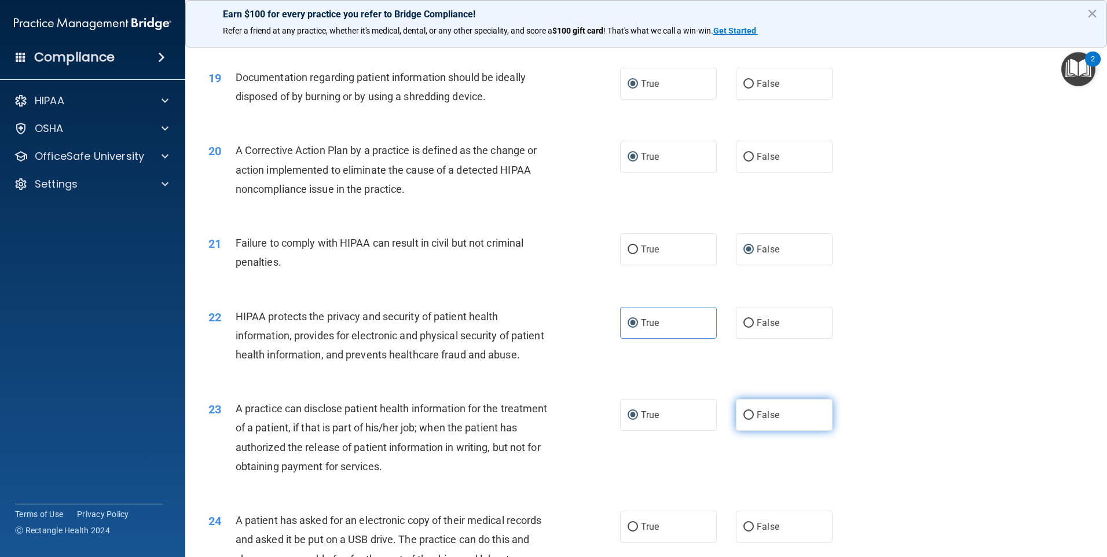
click at [658, 420] on span "False" at bounding box center [768, 414] width 23 height 11
click at [658, 420] on input "False" at bounding box center [749, 415] width 10 height 9
radio input "true"
radio input "false"
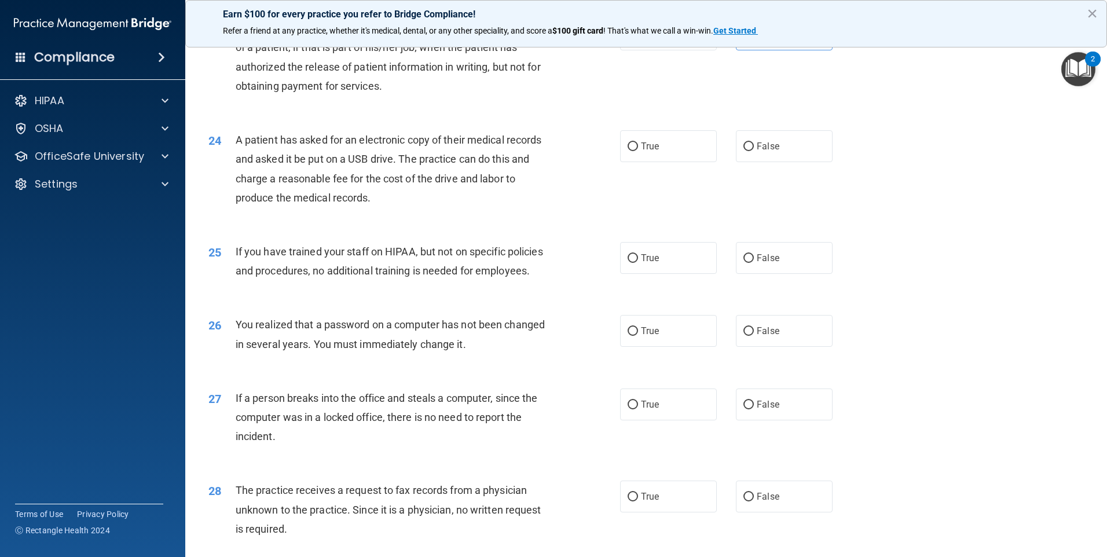
scroll to position [1925, 0]
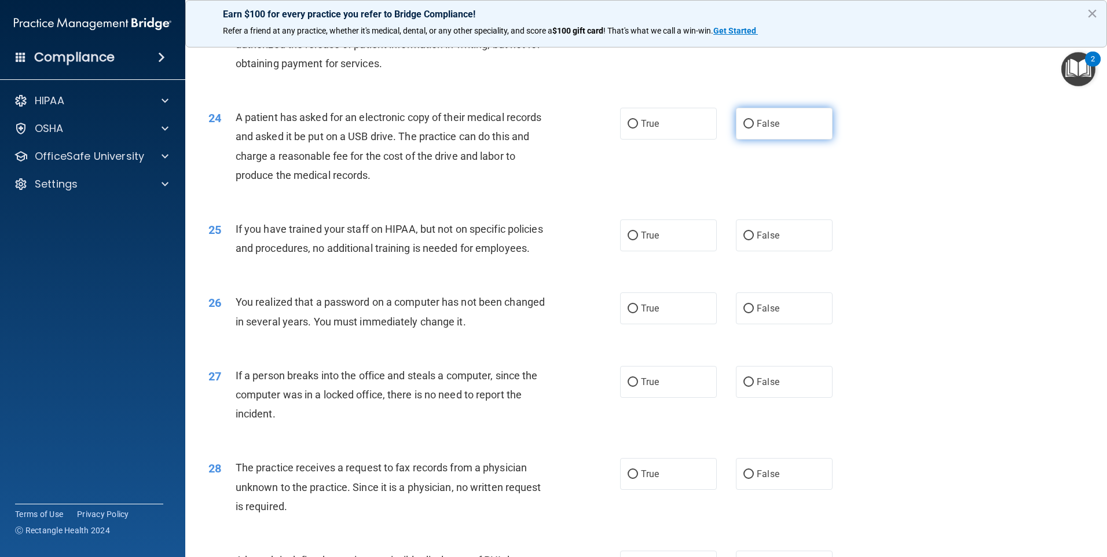
click at [658, 129] on span "False" at bounding box center [768, 123] width 23 height 11
click at [658, 129] on input "False" at bounding box center [749, 124] width 10 height 9
radio input "true"
click at [658, 241] on span "False" at bounding box center [768, 235] width 23 height 11
click at [658, 240] on input "False" at bounding box center [749, 236] width 10 height 9
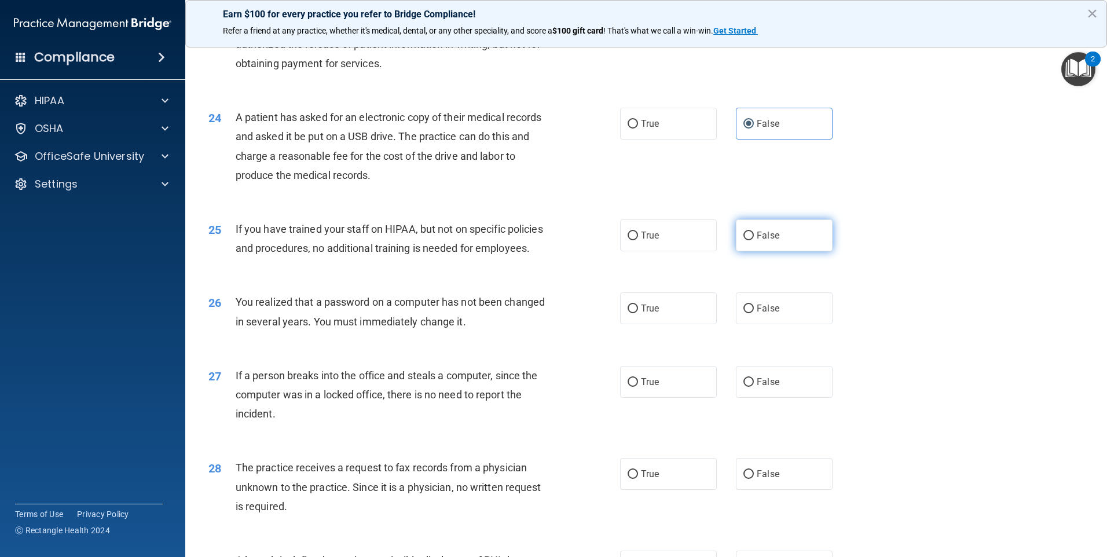
radio input "true"
click at [648, 314] on span "True" at bounding box center [650, 308] width 18 height 11
click at [638, 313] on input "True" at bounding box center [633, 309] width 10 height 9
radio input "true"
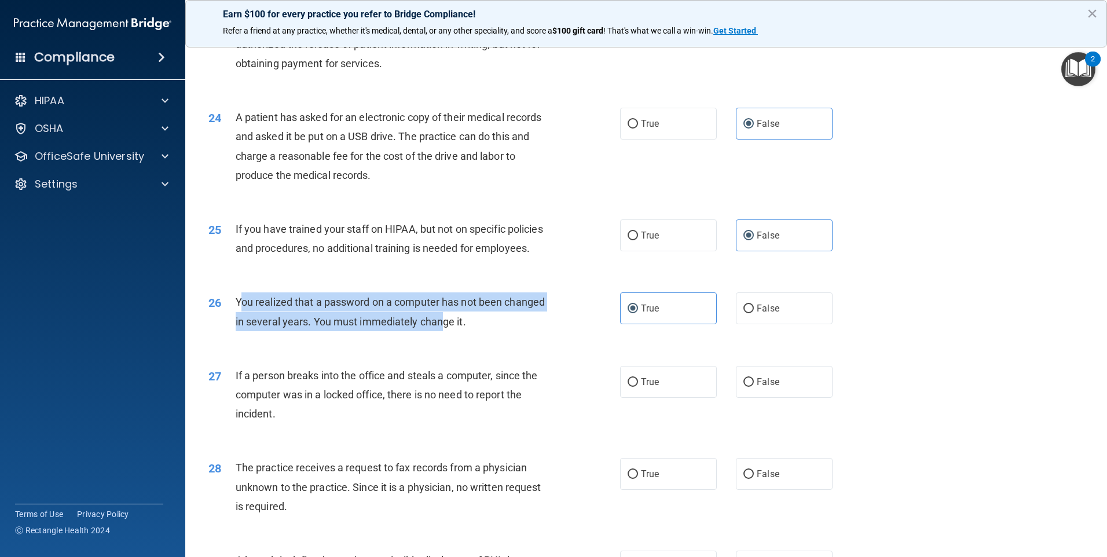
drag, startPoint x: 239, startPoint y: 359, endPoint x: 486, endPoint y: 374, distance: 247.2
click at [486, 327] on span "You realized that a password on a computer has not been changed in several year…" at bounding box center [390, 311] width 309 height 31
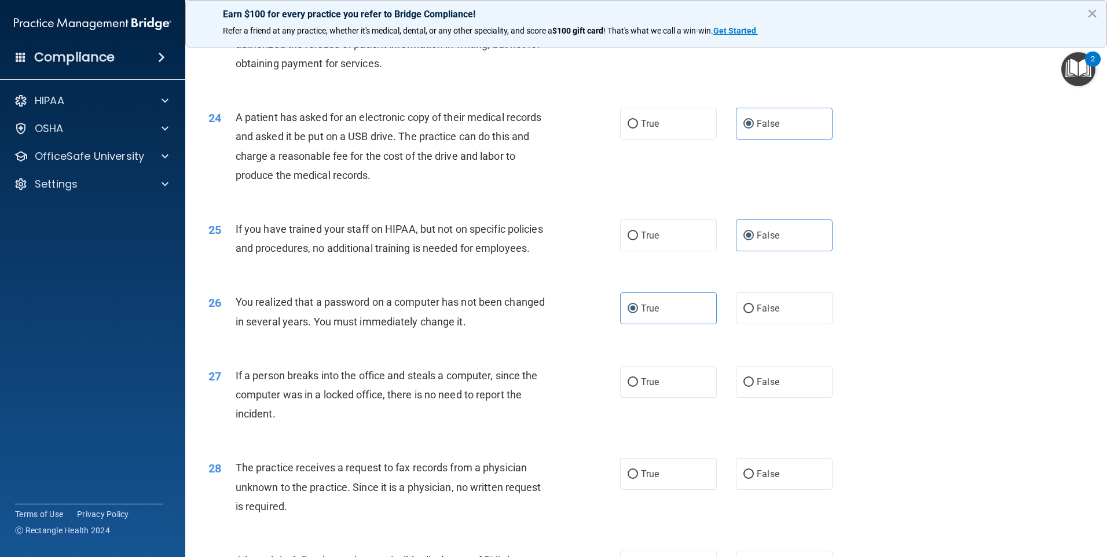
click at [235, 336] on div "26 You realized that a password on a computer has not been changed in several y…" at bounding box center [414, 314] width 447 height 44
click at [241, 327] on span "You realized that a password on a computer has not been changed in several year…" at bounding box center [390, 311] width 309 height 31
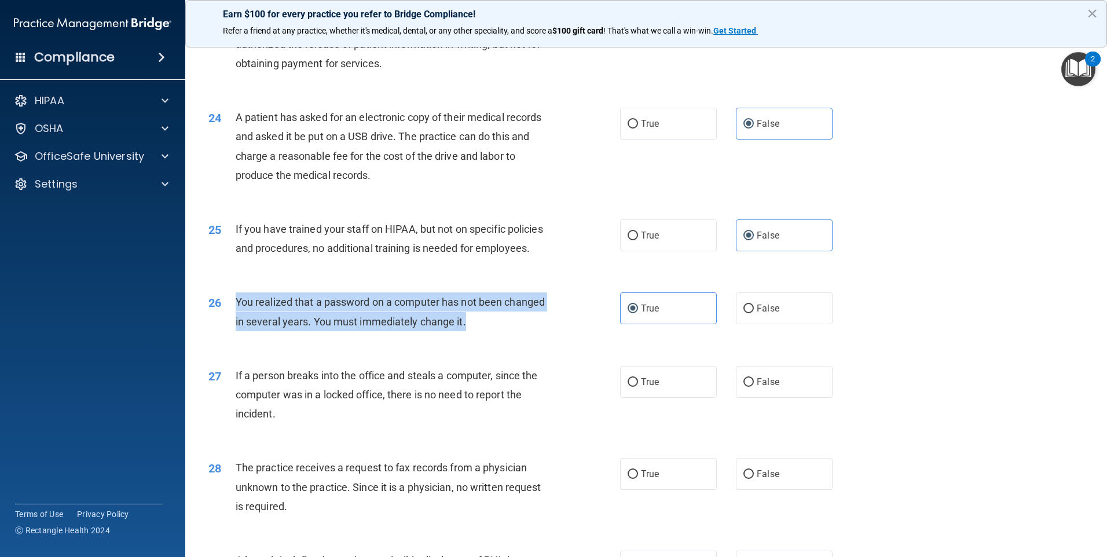
drag, startPoint x: 238, startPoint y: 359, endPoint x: 528, endPoint y: 387, distance: 290.9
click at [528, 331] on div "You realized that a password on a computer has not been changed in several year…" at bounding box center [397, 311] width 322 height 38
copy span "You realized that a password on a computer has not been changed in several year…"
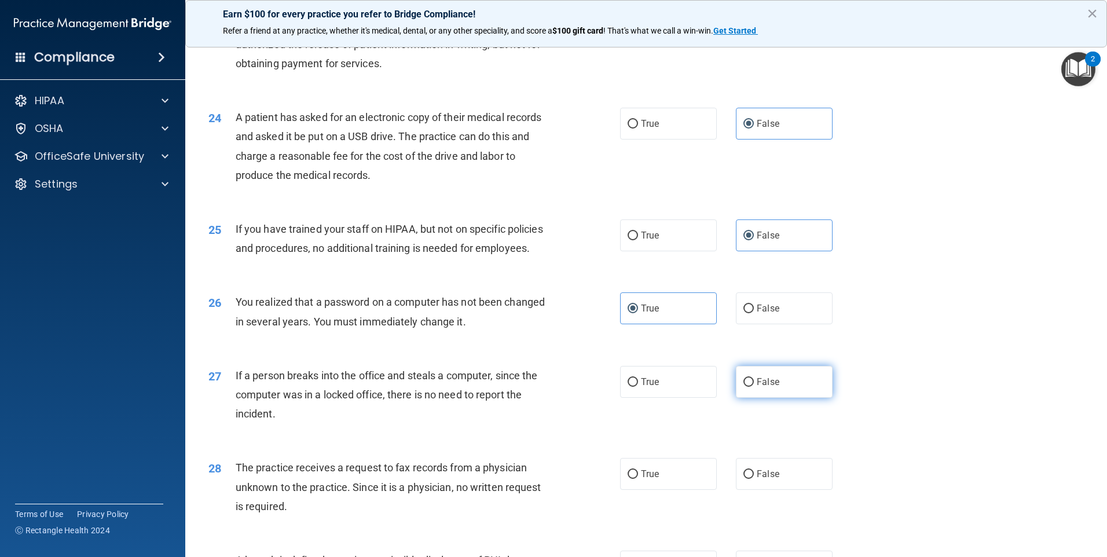
click at [658, 387] on span "False" at bounding box center [768, 381] width 23 height 11
click at [658, 387] on input "False" at bounding box center [749, 382] width 10 height 9
radio input "true"
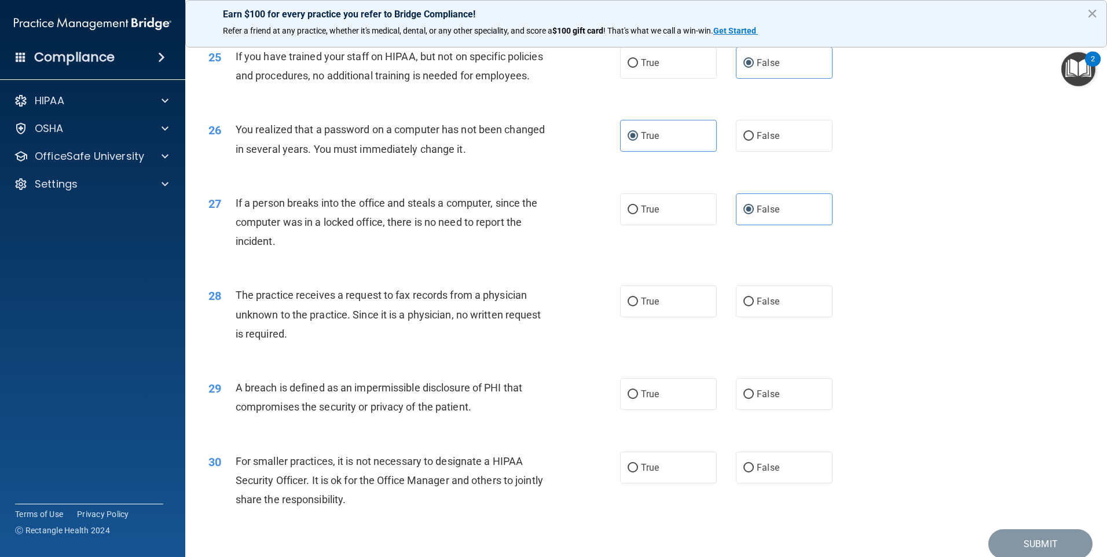
scroll to position [2123, 0]
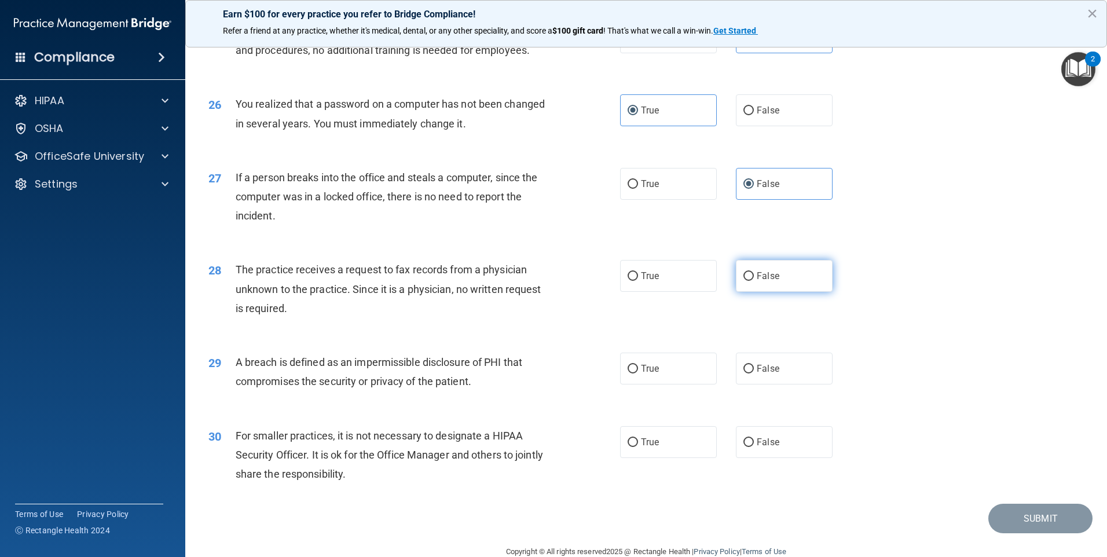
click at [658, 292] on label "False" at bounding box center [784, 276] width 97 height 32
click at [658, 281] on input "False" at bounding box center [749, 276] width 10 height 9
radio input "true"
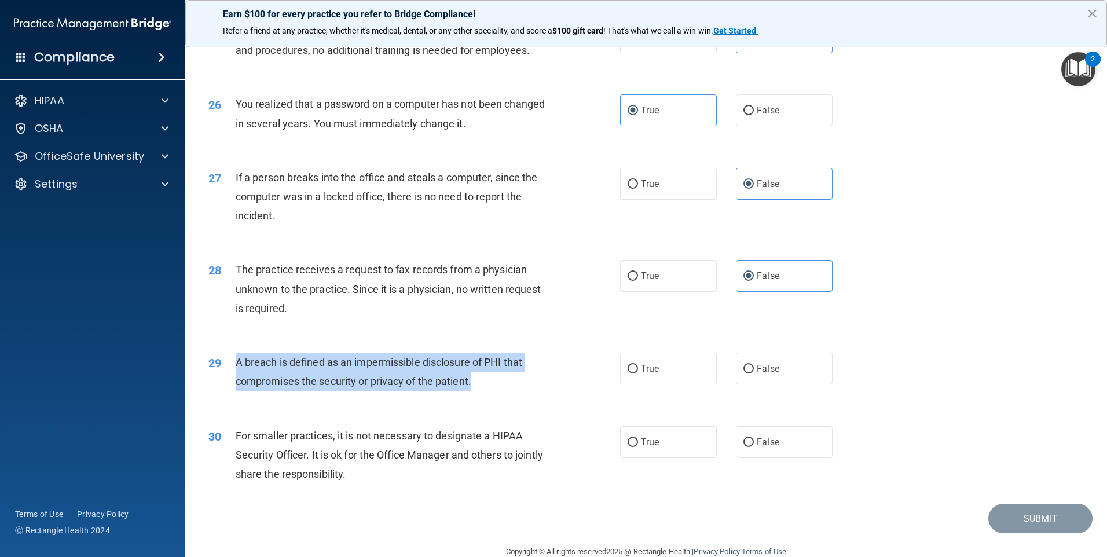
drag, startPoint x: 236, startPoint y: 417, endPoint x: 566, endPoint y: 451, distance: 332.4
click at [566, 397] on div "29 A breach is defined as an impermissible disclosure of PHI that compromises t…" at bounding box center [414, 375] width 447 height 44
drag, startPoint x: 566, startPoint y: 451, endPoint x: 489, endPoint y: 443, distance: 78.0
copy span "A breach is defined as an impermissible disclosure of PHI that compromises the …"
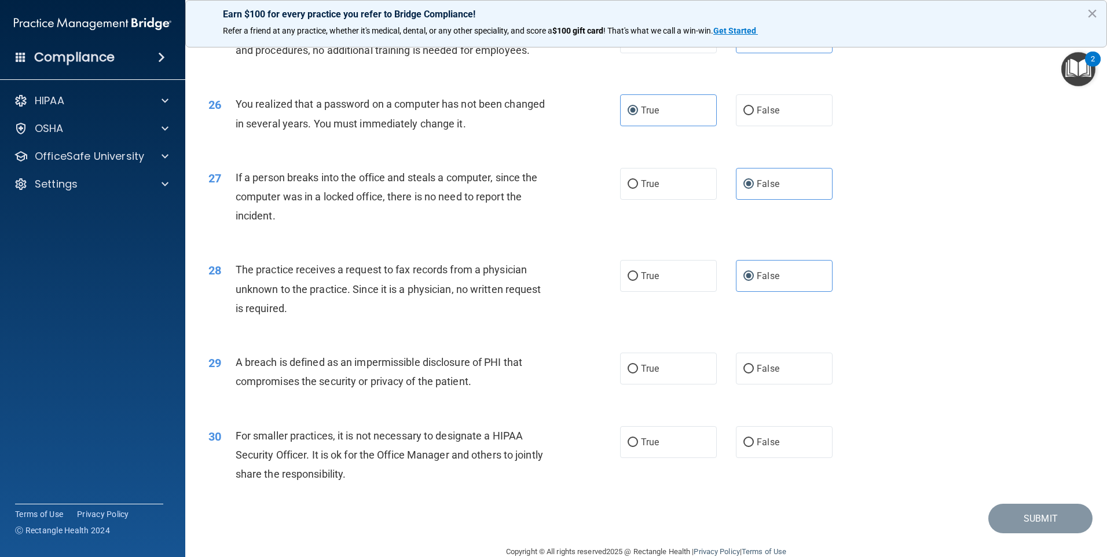
click at [643, 408] on div "29 A breach is defined as an impermissible disclosure of PHI that compromises t…" at bounding box center [646, 374] width 893 height 73
click at [647, 374] on span "True" at bounding box center [650, 368] width 18 height 11
click at [638, 374] on input "True" at bounding box center [633, 369] width 10 height 9
radio input "true"
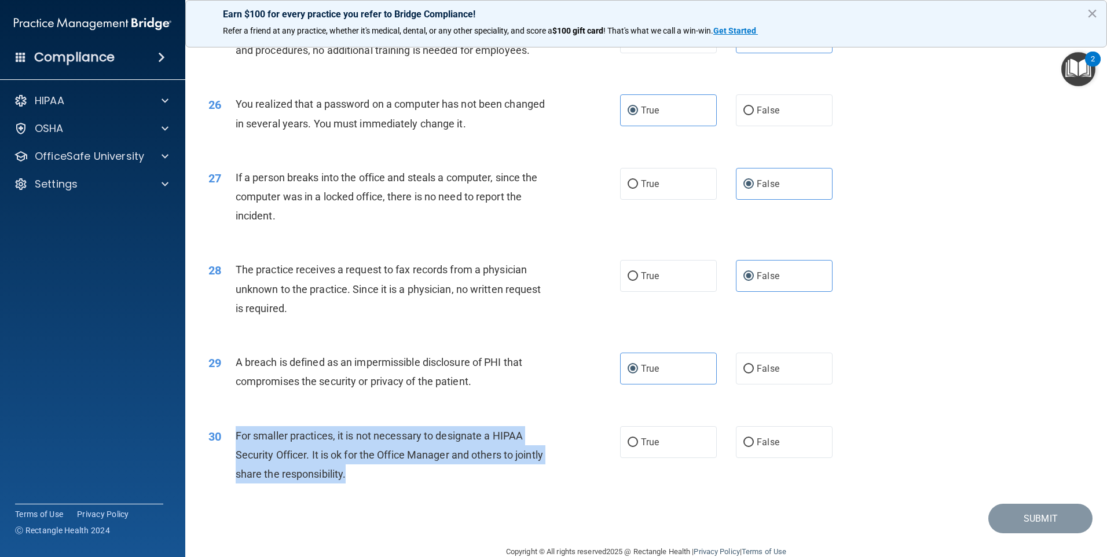
drag, startPoint x: 236, startPoint y: 493, endPoint x: 552, endPoint y: 521, distance: 316.8
click at [552, 484] on div "For smaller practices, it is not necessary to designate a HIPAA Security Office…" at bounding box center [397, 455] width 322 height 58
drag, startPoint x: 552, startPoint y: 521, endPoint x: 453, endPoint y: 512, distance: 99.4
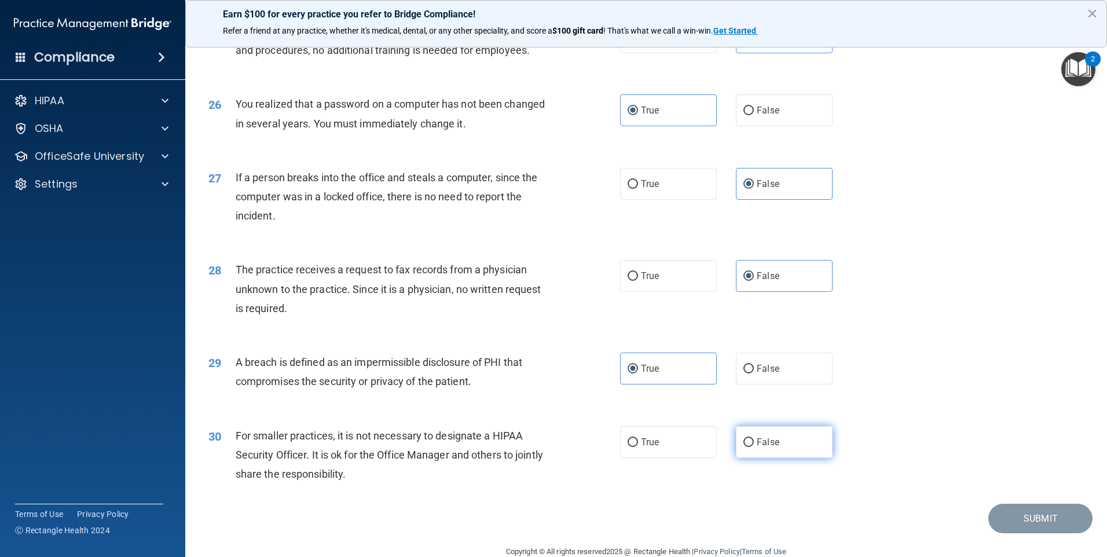
click at [658, 458] on label "False" at bounding box center [784, 442] width 97 height 32
click at [658, 447] on input "False" at bounding box center [749, 442] width 10 height 9
radio input "true"
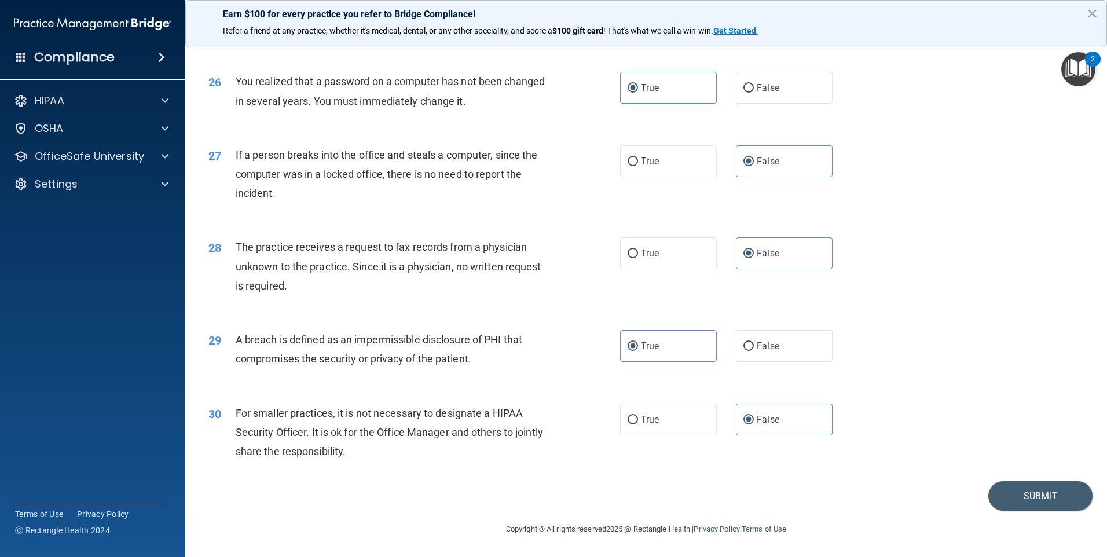
scroll to position [2203, 0]
click at [658, 495] on button "Submit" at bounding box center [1041, 496] width 104 height 30
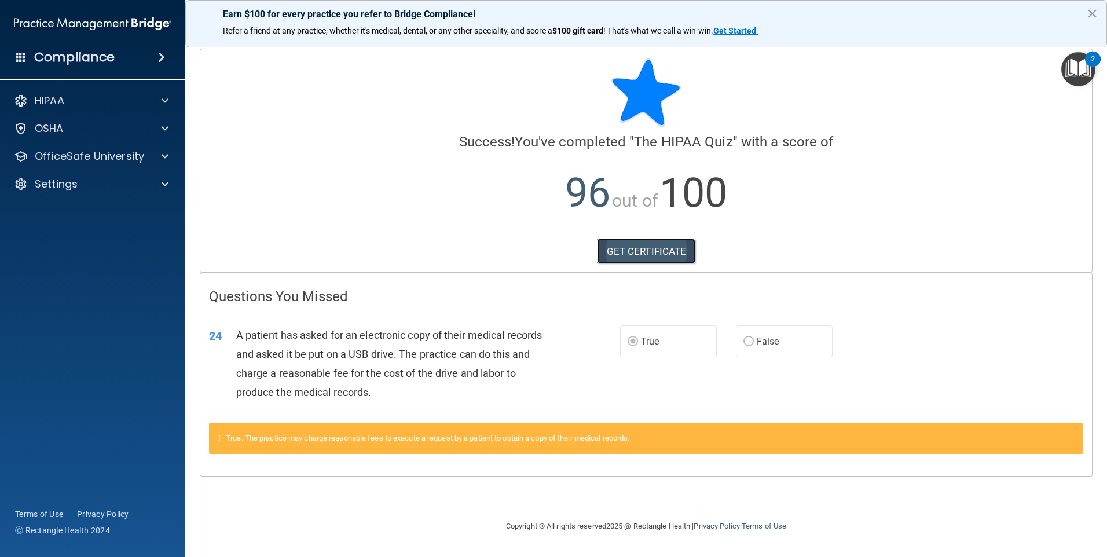
click at [640, 251] on link "GET CERTIFICATE" at bounding box center [646, 251] width 99 height 25
click at [167, 155] on span at bounding box center [165, 156] width 7 height 14
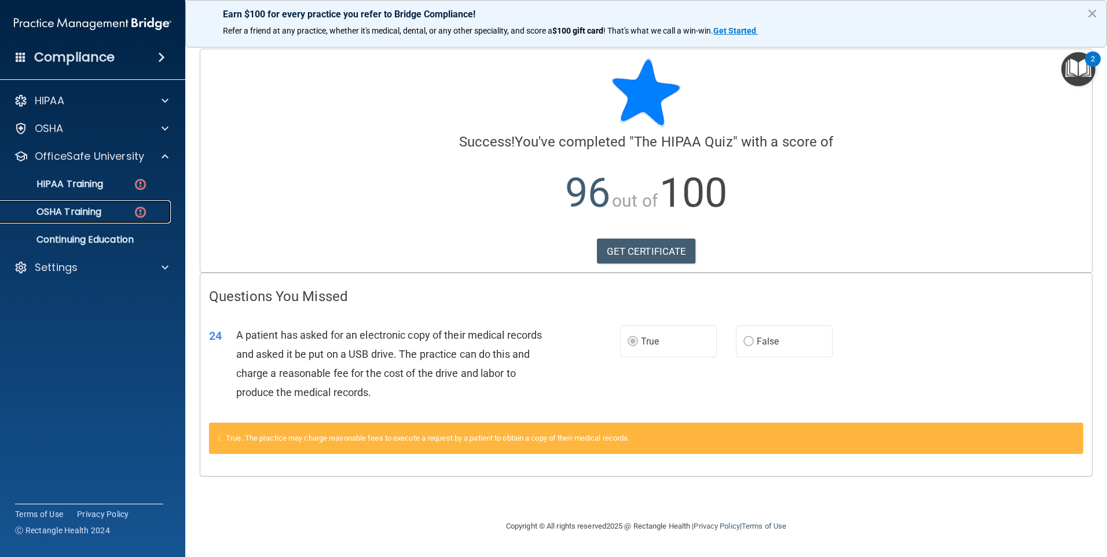
click at [94, 211] on p "OSHA Training" at bounding box center [55, 212] width 94 height 12
